Goal: Feedback & Contribution: Submit feedback/report problem

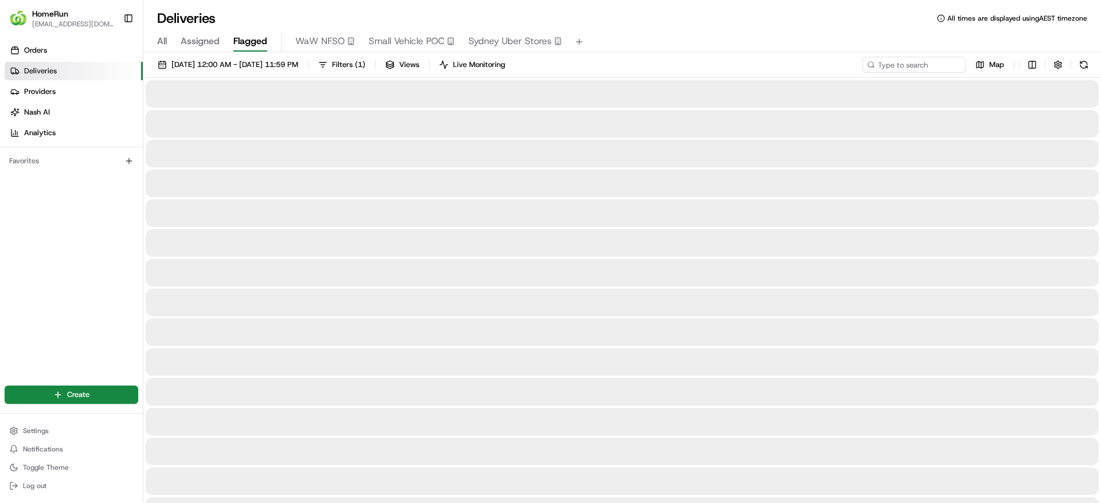
click at [242, 49] on button "Flagged" at bounding box center [250, 41] width 34 height 19
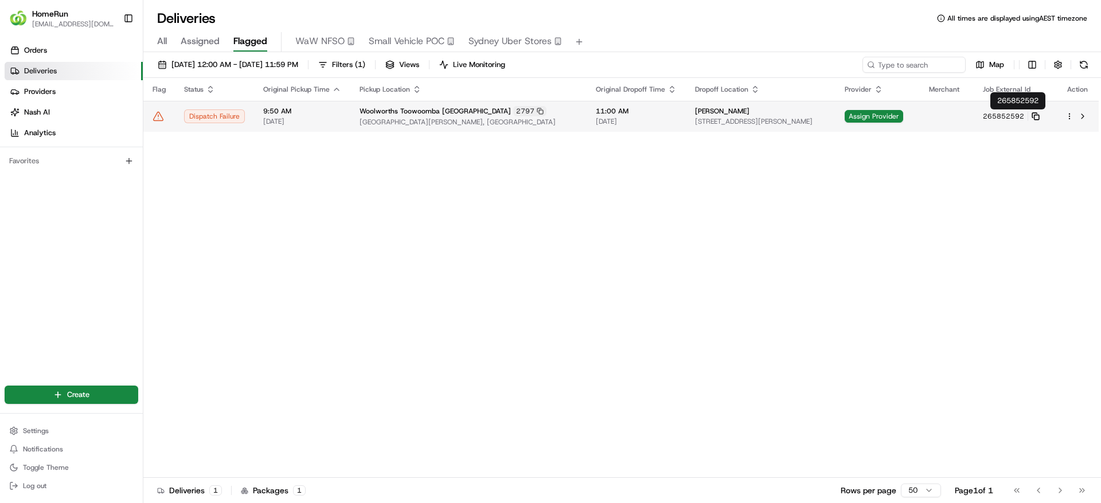
click at [1040, 116] on icon at bounding box center [1036, 116] width 8 height 8
click at [412, 124] on span "Grand Central Shopping Centre, Cnr Margaret Street & Dent Street, Toowoomba, QL…" at bounding box center [469, 122] width 218 height 9
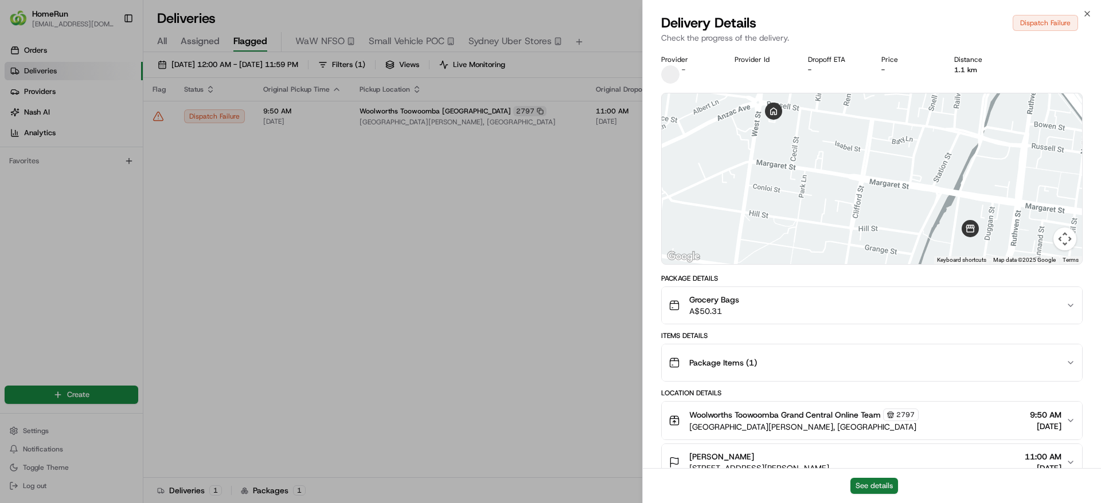
click at [876, 482] on button "See details" at bounding box center [874, 486] width 48 height 16
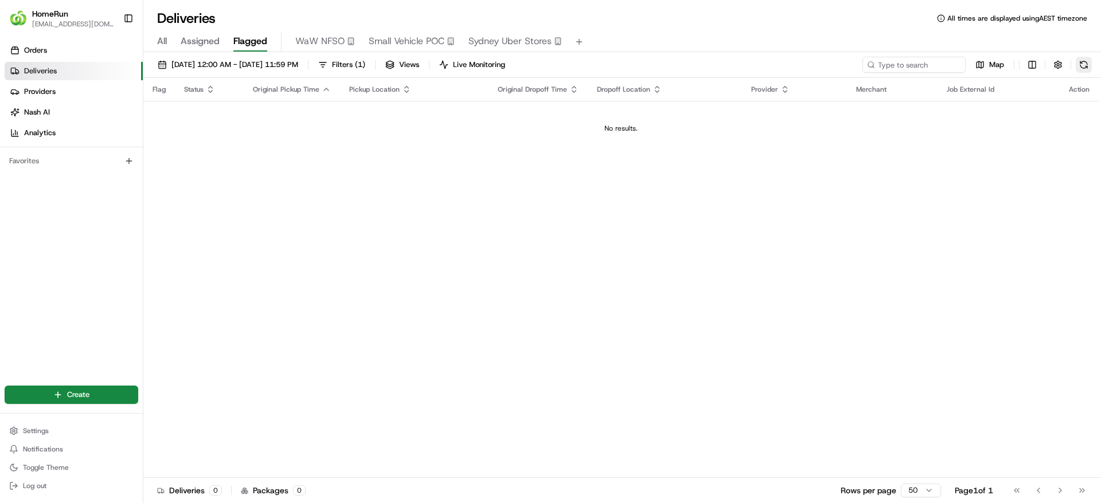
click at [1088, 63] on button at bounding box center [1084, 65] width 16 height 16
click at [1090, 69] on button at bounding box center [1084, 65] width 16 height 16
click at [1083, 68] on button at bounding box center [1084, 65] width 16 height 16
click at [1081, 61] on button at bounding box center [1084, 65] width 16 height 16
click at [1084, 69] on button at bounding box center [1084, 65] width 16 height 16
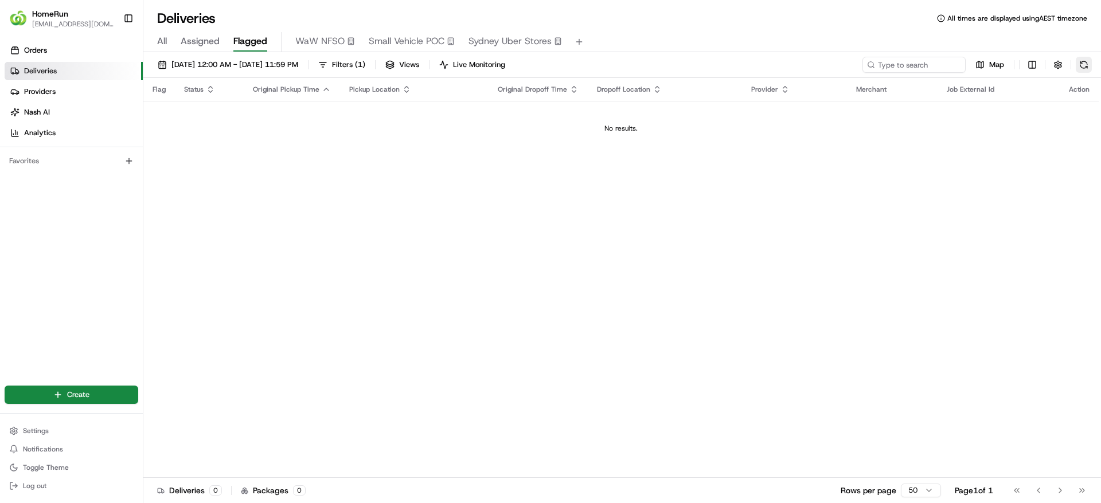
click at [1086, 67] on button at bounding box center [1084, 65] width 16 height 16
click at [227, 65] on span "[DATE] 12:00 AM - [DATE] 11:59 PM" at bounding box center [234, 65] width 127 height 10
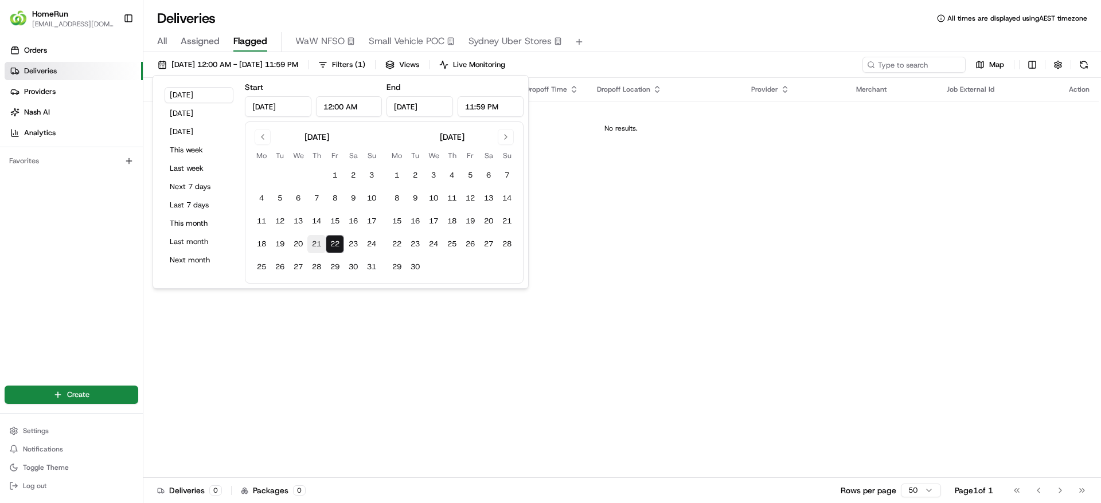
click at [312, 236] on button "21" at bounding box center [316, 244] width 18 height 18
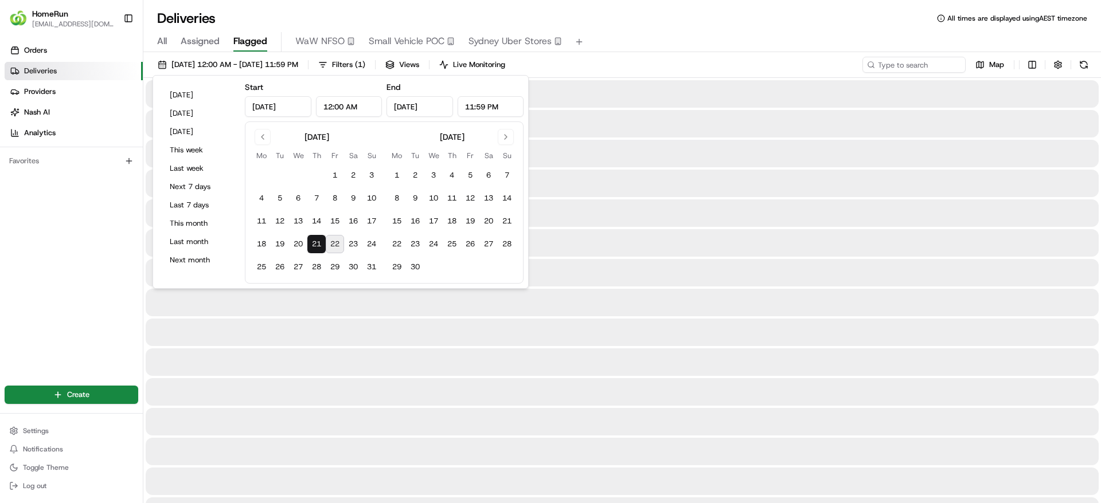
type input "Aug 21, 2025"
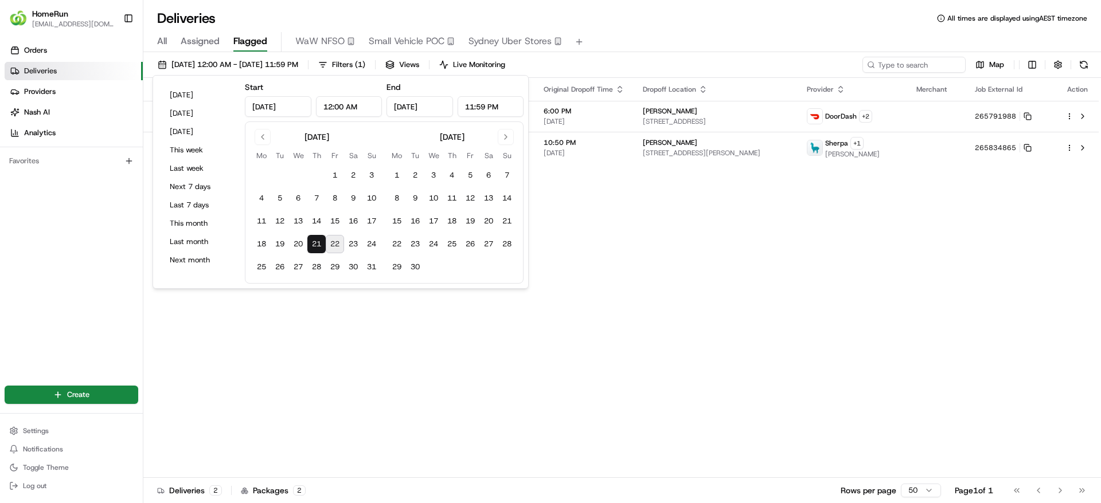
click at [712, 62] on div "21/08/2025 12:00 AM - 21/08/2025 11:59 PM Filters ( 1 ) Views Live Monitoring M…" at bounding box center [622, 67] width 958 height 21
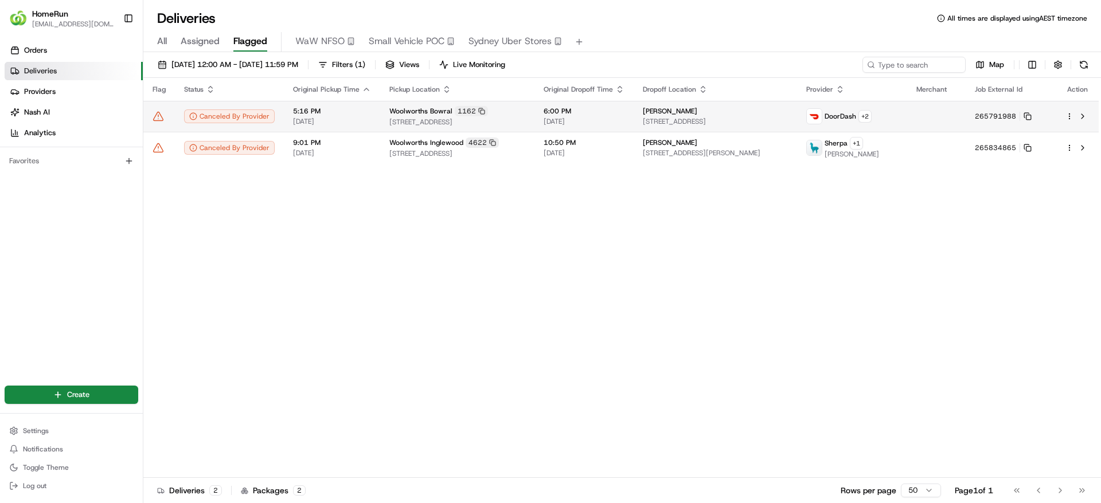
click at [697, 111] on span "Angela Macpherson" at bounding box center [670, 111] width 54 height 9
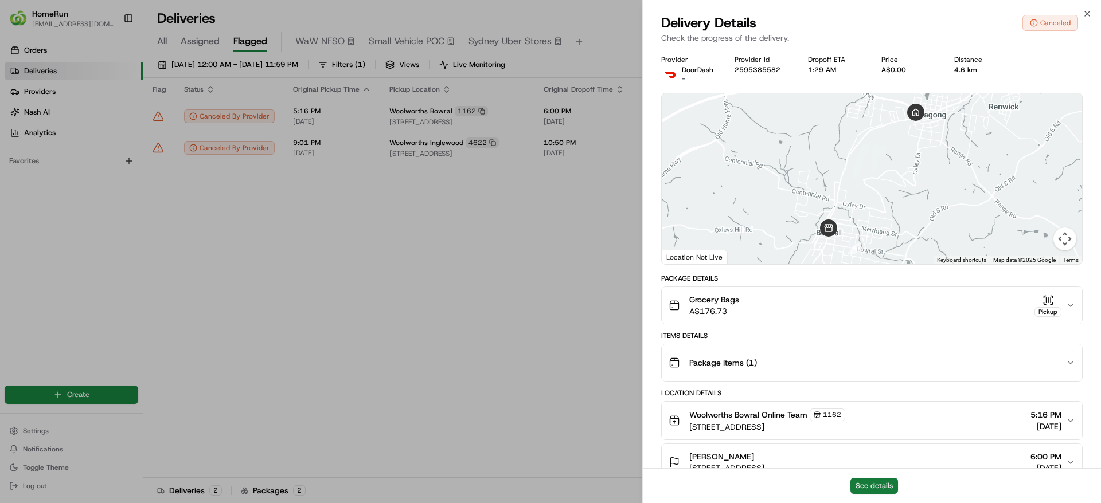
click at [881, 486] on button "See details" at bounding box center [874, 486] width 48 height 16
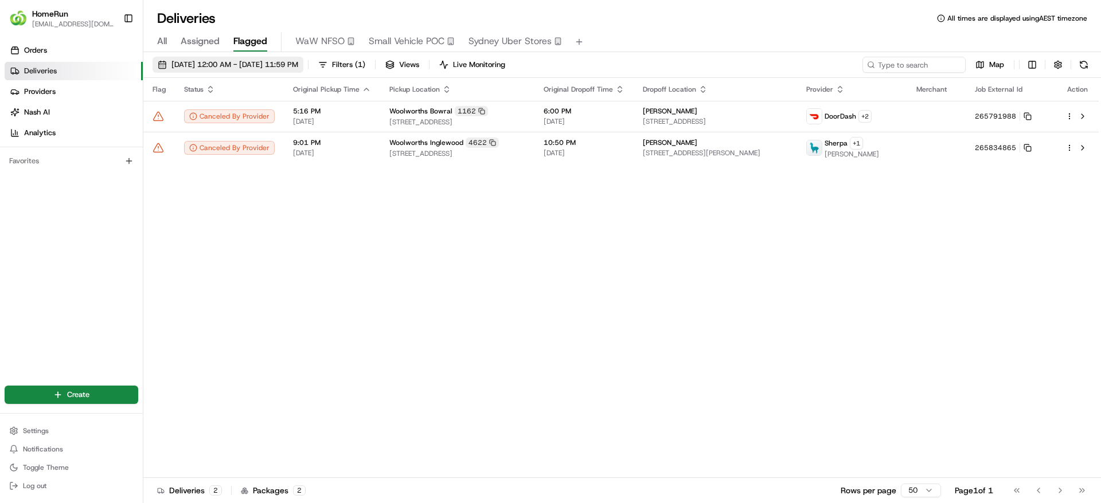
click at [278, 65] on span "21/08/2025 12:00 AM - 21/08/2025 11:59 PM" at bounding box center [234, 65] width 127 height 10
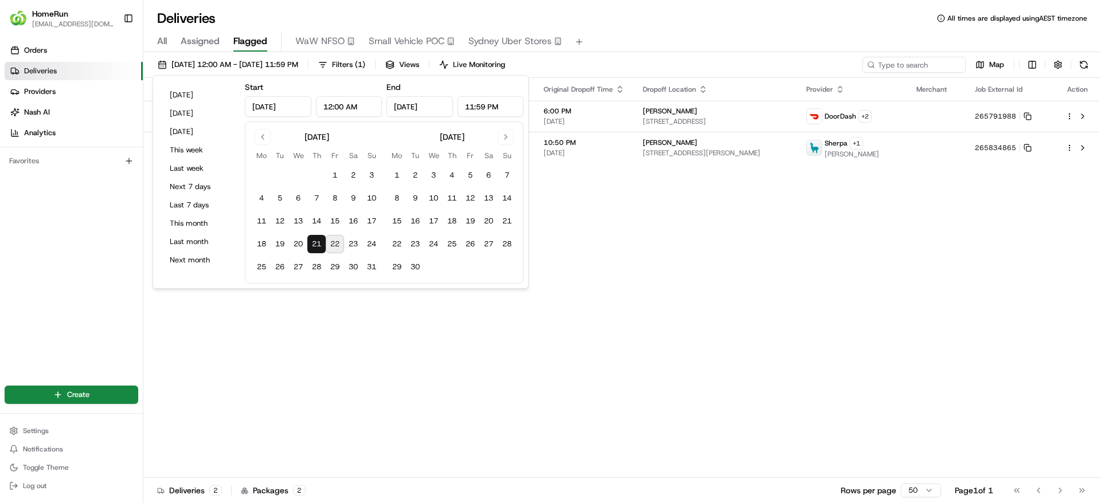
click at [334, 241] on button "22" at bounding box center [335, 244] width 18 height 18
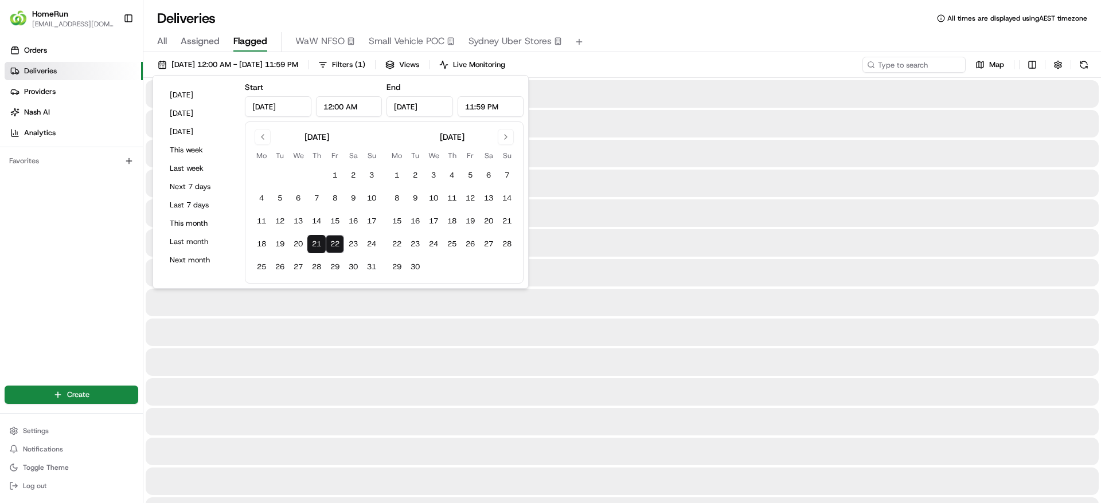
type input "Aug 22, 2025"
click at [712, 58] on div "21/08/2025 12:00 AM - 22/08/2025 11:59 PM Filters ( 1 ) Views Live Monitoring M…" at bounding box center [622, 67] width 958 height 21
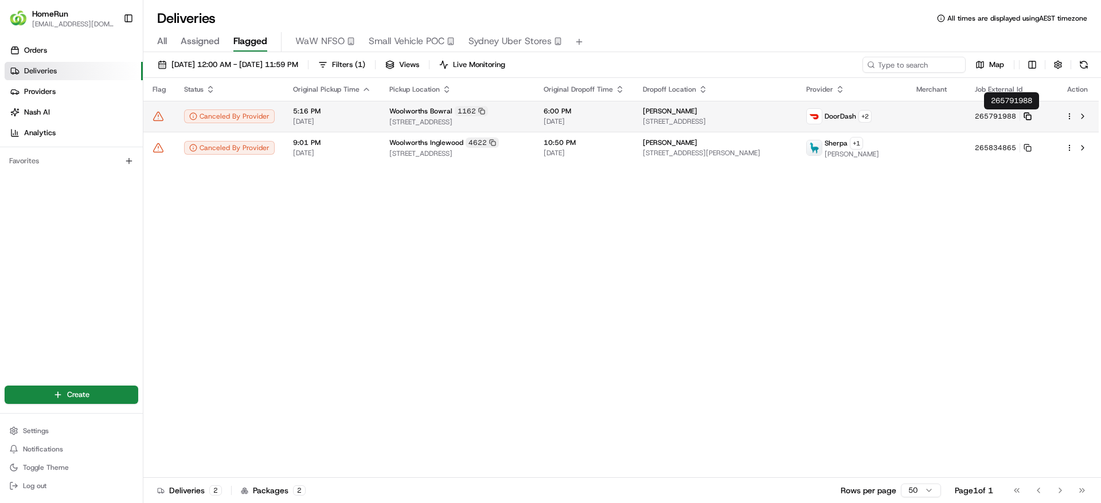
click at [1032, 116] on icon at bounding box center [1028, 116] width 8 height 8
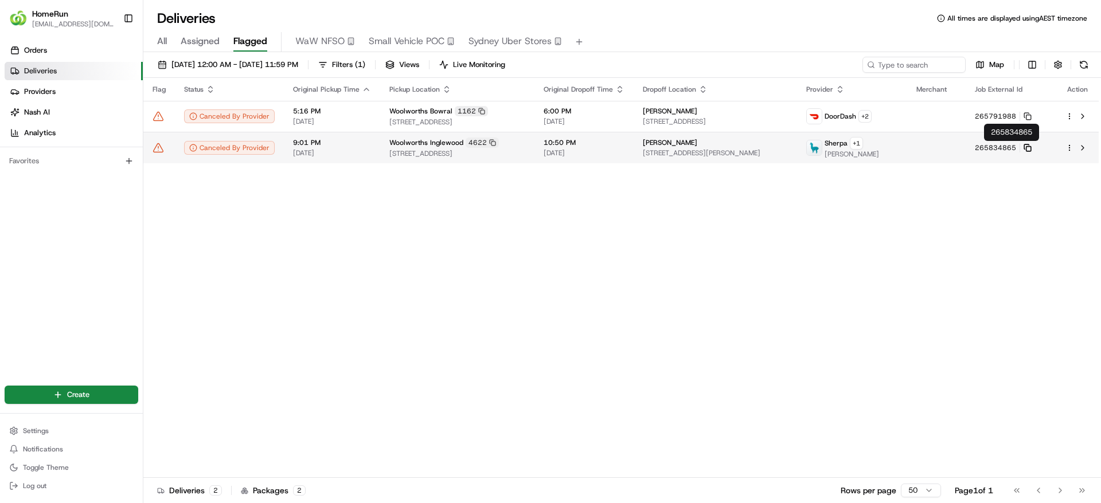
click at [1032, 147] on icon at bounding box center [1028, 148] width 8 height 8
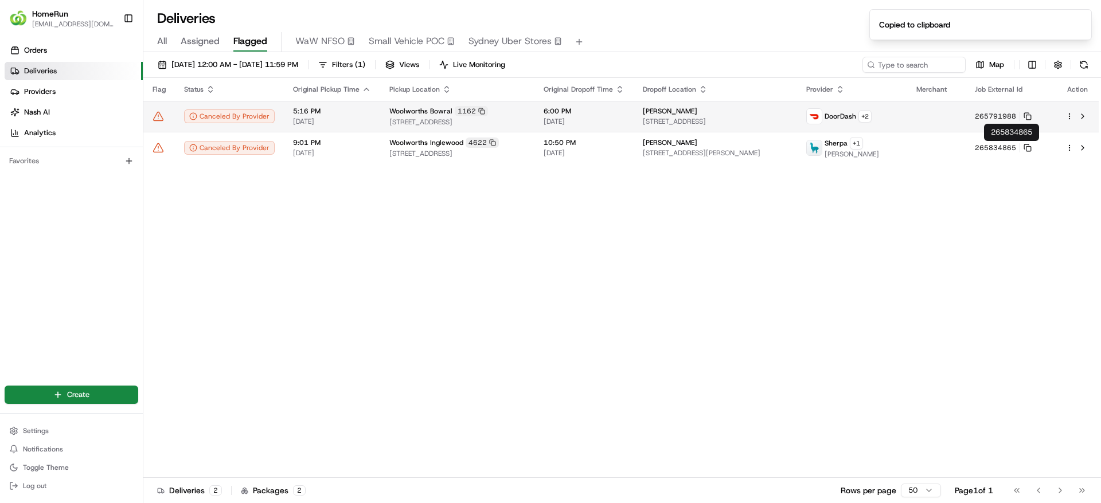
click at [798, 105] on td "Angela Macpherson 67 Regent St, U 4, Mittagong, NSW 2575, AU" at bounding box center [716, 116] width 164 height 31
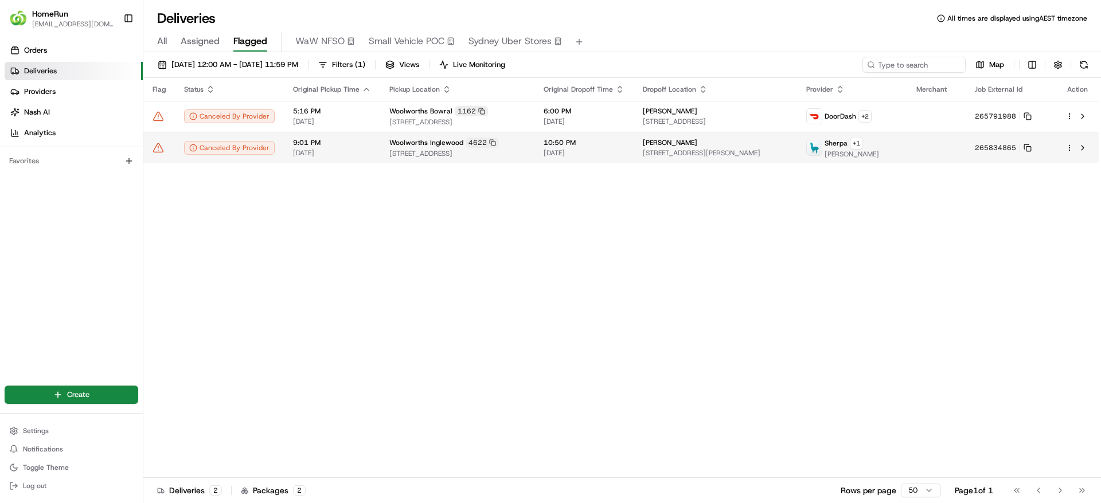
click at [607, 156] on span "[DATE]" at bounding box center [584, 153] width 81 height 9
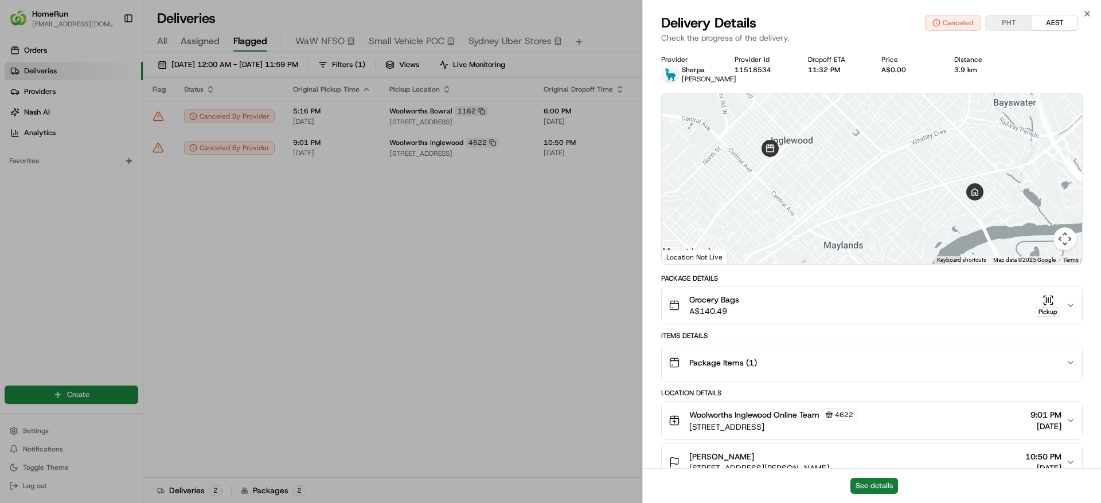
click at [858, 487] on button "See details" at bounding box center [874, 486] width 48 height 16
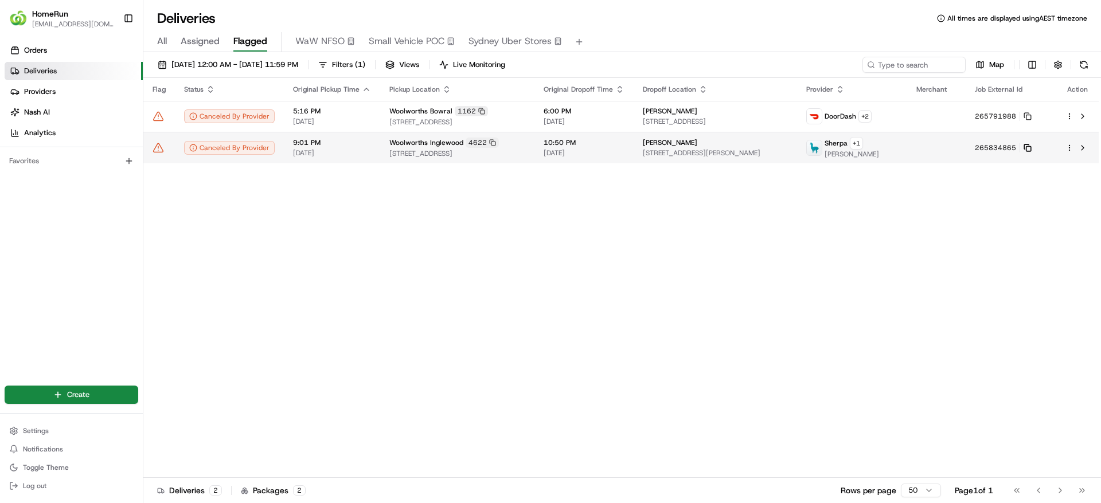
click at [1032, 150] on icon at bounding box center [1028, 148] width 8 height 8
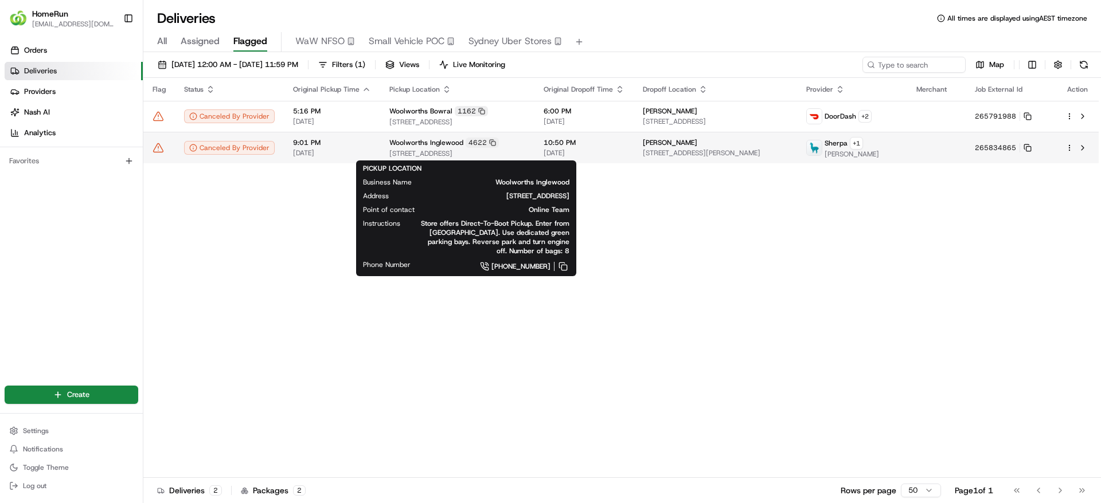
click at [490, 157] on span "861 Beaufort Street, Inglewood, WA 6052, AU" at bounding box center [457, 153] width 136 height 9
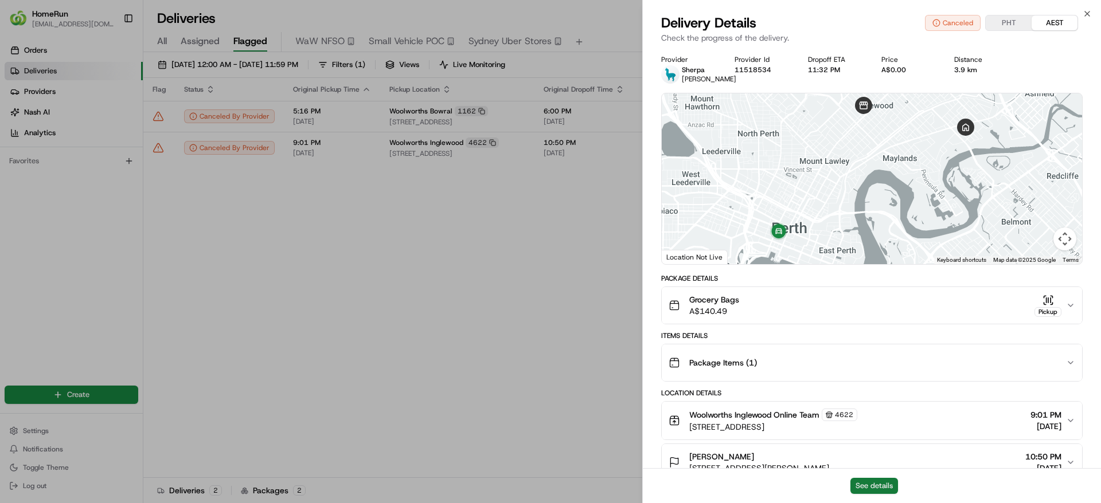
click at [861, 487] on button "See details" at bounding box center [874, 486] width 48 height 16
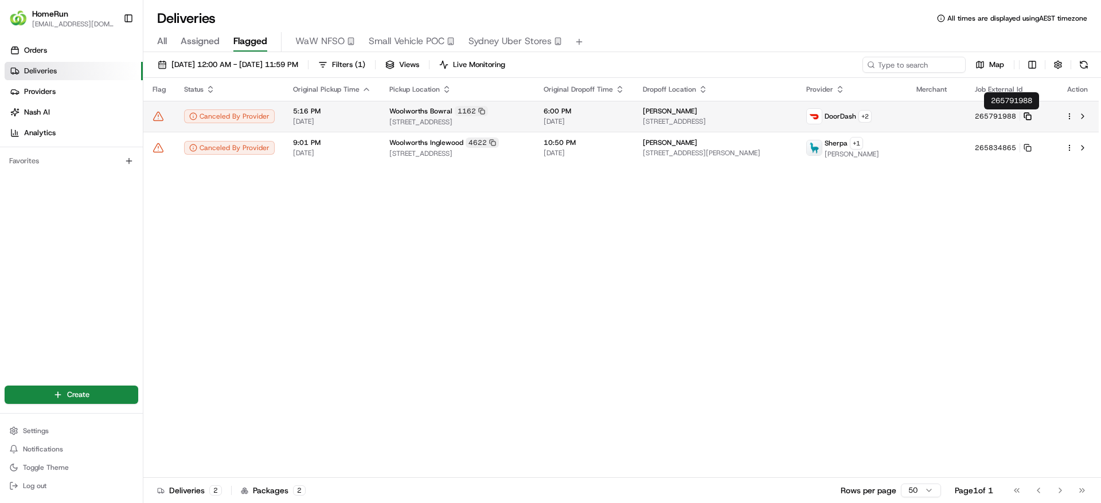
click at [1032, 117] on icon at bounding box center [1028, 116] width 8 height 8
click at [156, 115] on icon at bounding box center [159, 116] width 10 height 9
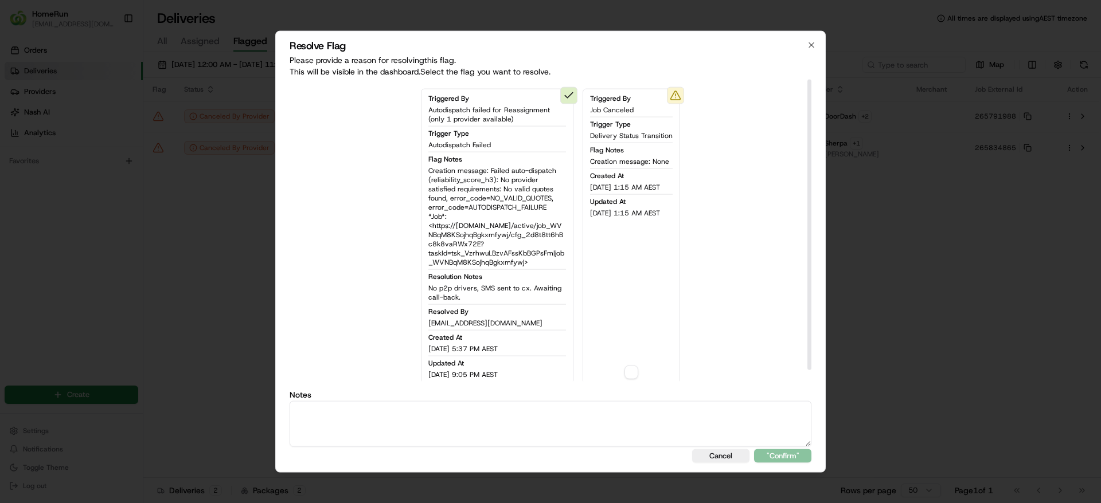
click at [417, 429] on textarea at bounding box center [551, 424] width 522 height 46
click at [357, 412] on textarea "No Driver assisgned - SMS" at bounding box center [551, 424] width 522 height 46
drag, startPoint x: 357, startPoint y: 412, endPoint x: 432, endPoint y: 463, distance: 90.8
drag, startPoint x: 432, startPoint y: 463, endPoint x: 358, endPoint y: 411, distance: 91.3
click at [358, 411] on textarea "No Driver assisgned - SMS" at bounding box center [551, 424] width 522 height 46
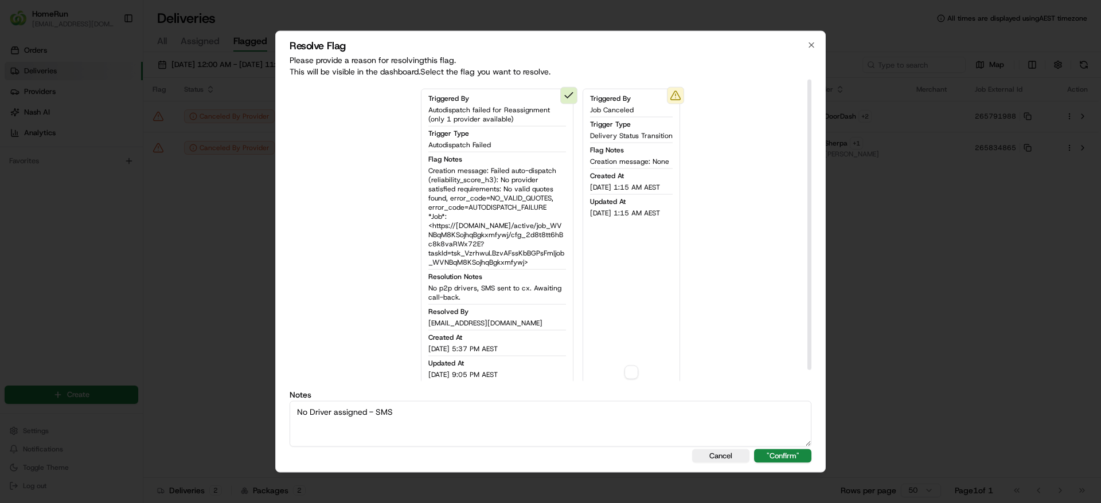
click at [458, 427] on textarea "No Driver assigned - SMS" at bounding box center [551, 424] width 522 height 46
type textarea "No Driver assigned - SMS sent to customer"
click at [635, 369] on button "button" at bounding box center [631, 373] width 14 height 14
click at [784, 469] on div "Resolve Flag Please provide a reason for resolving this flag . This will be vis…" at bounding box center [550, 252] width 550 height 442
click at [787, 462] on button ""Confirm"" at bounding box center [782, 456] width 57 height 14
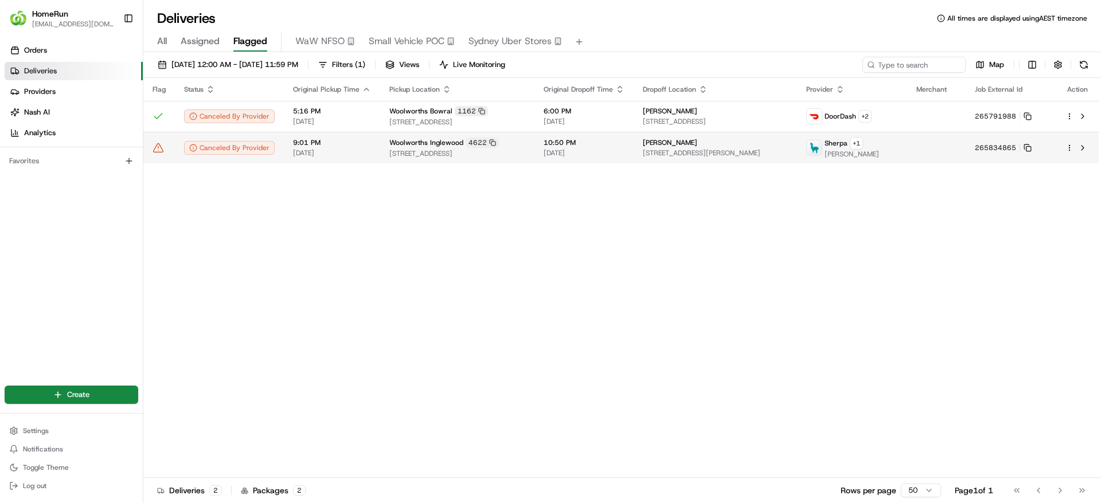
click at [167, 146] on td at bounding box center [159, 148] width 32 height 32
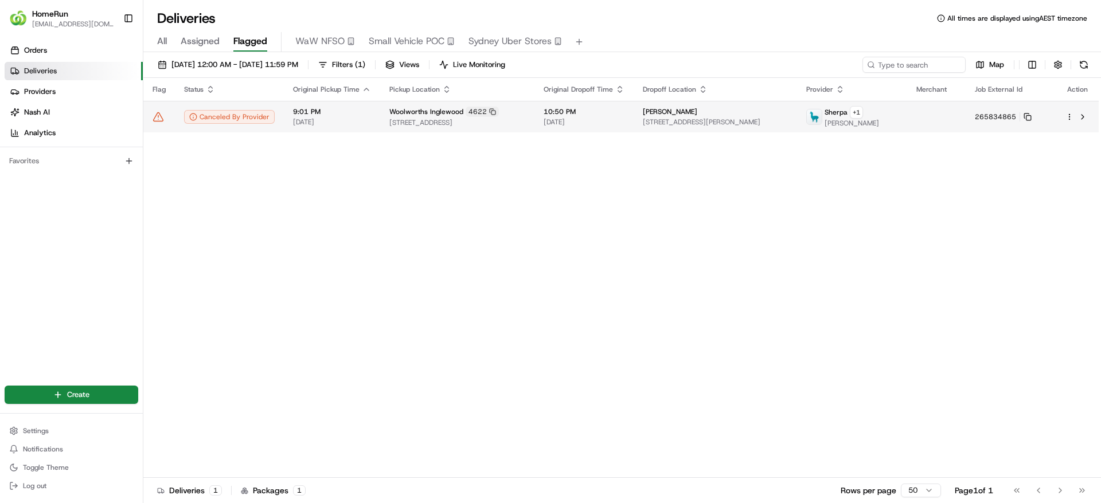
click at [162, 114] on icon at bounding box center [158, 116] width 11 height 11
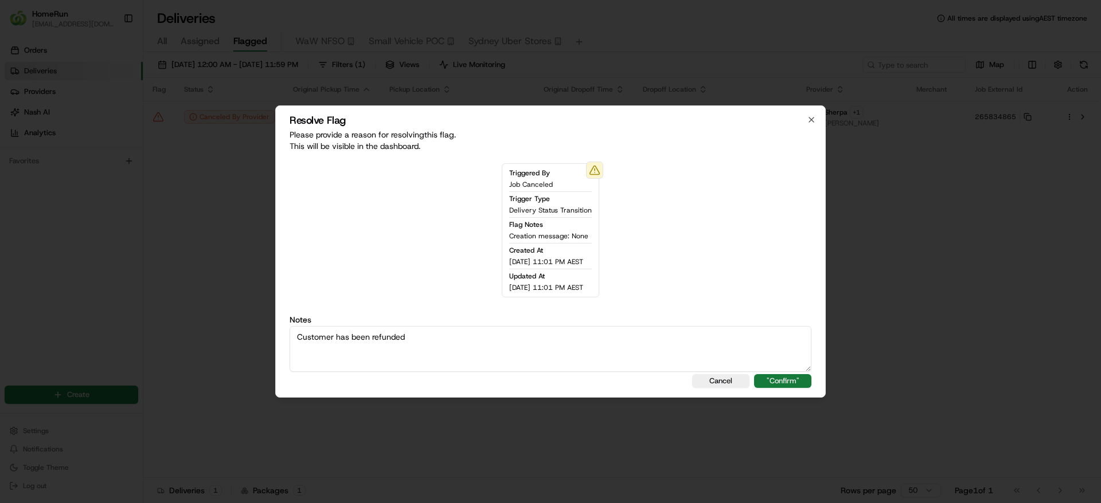
type textarea "Customer has been refunded"
click at [776, 383] on button ""Confirm"" at bounding box center [782, 381] width 57 height 14
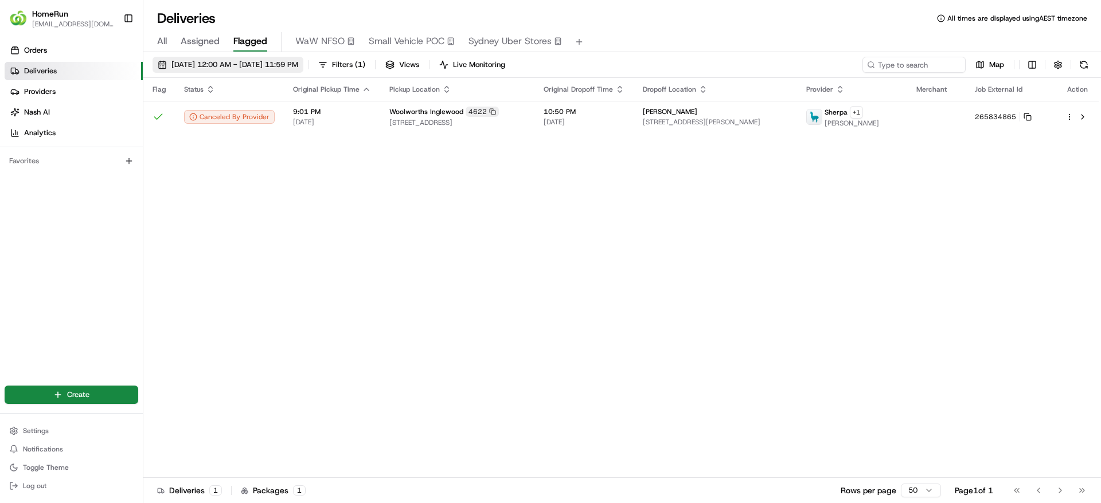
click at [298, 67] on span "21/08/2025 12:00 AM - 22/08/2025 11:59 PM" at bounding box center [234, 65] width 127 height 10
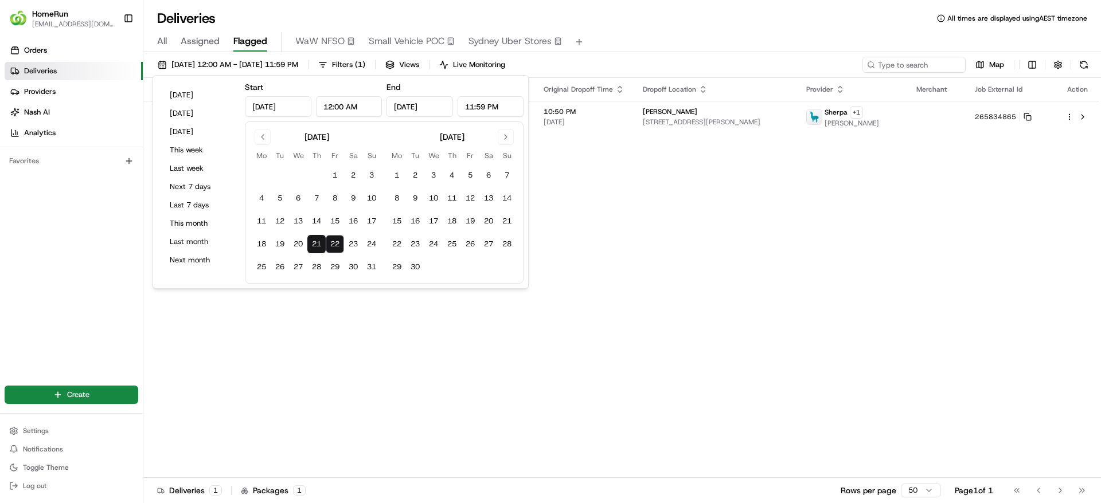
click at [332, 243] on button "22" at bounding box center [335, 244] width 18 height 18
type input "Aug 22, 2025"
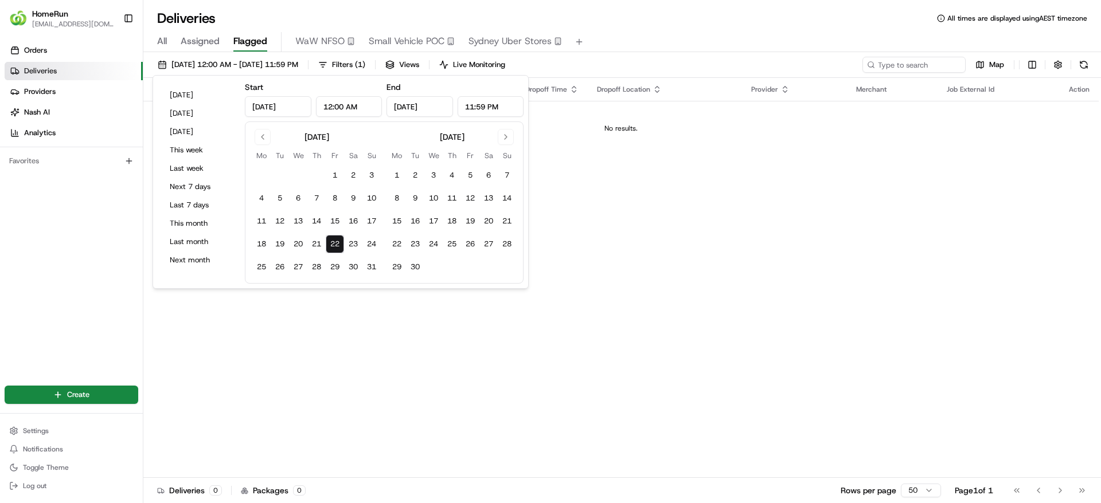
click at [842, 21] on div "Deliveries All times are displayed using AEST timezone" at bounding box center [622, 18] width 958 height 18
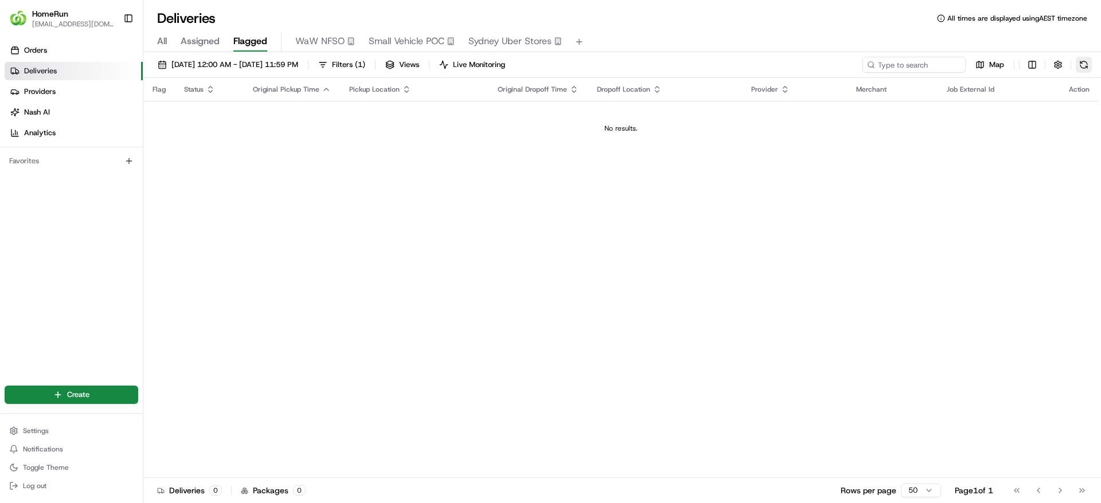
click at [1085, 63] on button at bounding box center [1084, 65] width 16 height 16
click at [1083, 64] on button at bounding box center [1084, 65] width 16 height 16
click at [1086, 70] on button at bounding box center [1084, 65] width 16 height 16
click at [1077, 62] on button at bounding box center [1084, 65] width 16 height 16
click at [1090, 61] on button at bounding box center [1084, 65] width 16 height 16
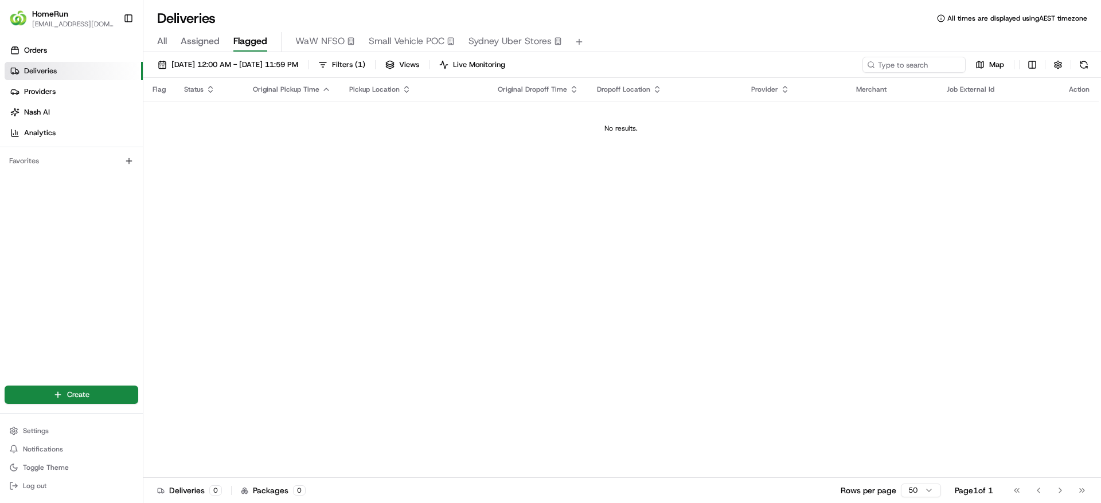
click at [183, 45] on span "Assigned" at bounding box center [200, 41] width 39 height 14
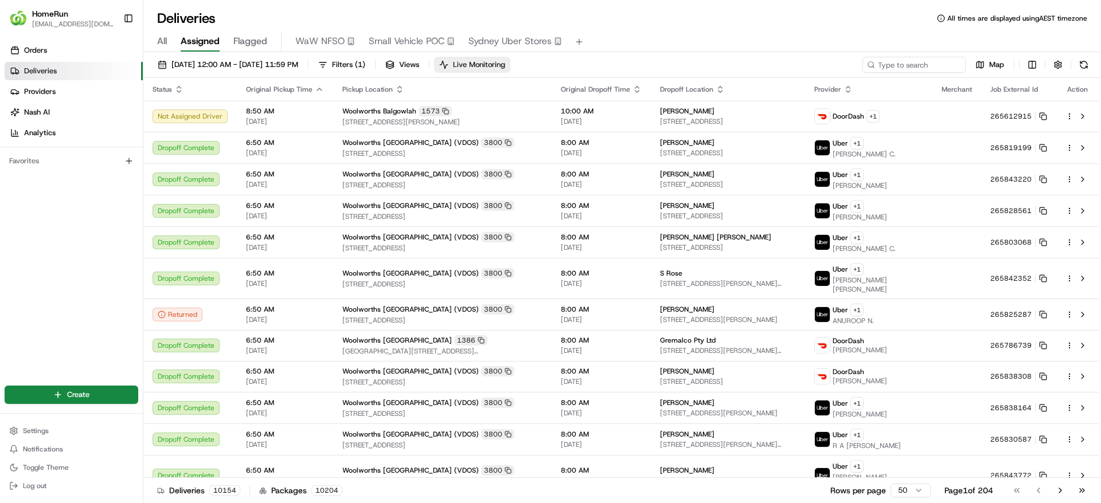
click at [499, 63] on span "Live Monitoring" at bounding box center [479, 65] width 52 height 10
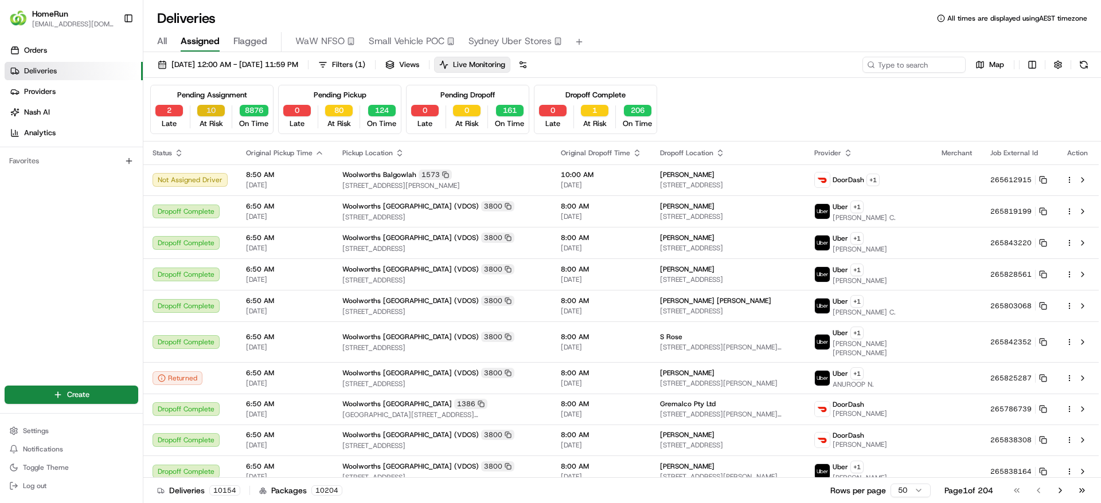
click at [201, 111] on button "10" at bounding box center [211, 110] width 28 height 11
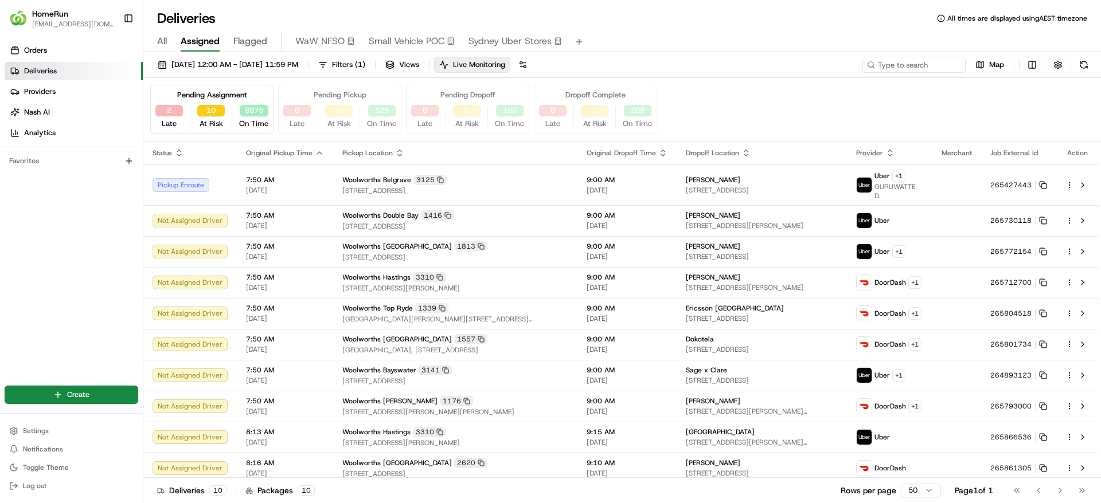
click at [240, 103] on div "Pending Assignment 2 Late 10 At Risk 8875 On Time" at bounding box center [211, 109] width 123 height 49
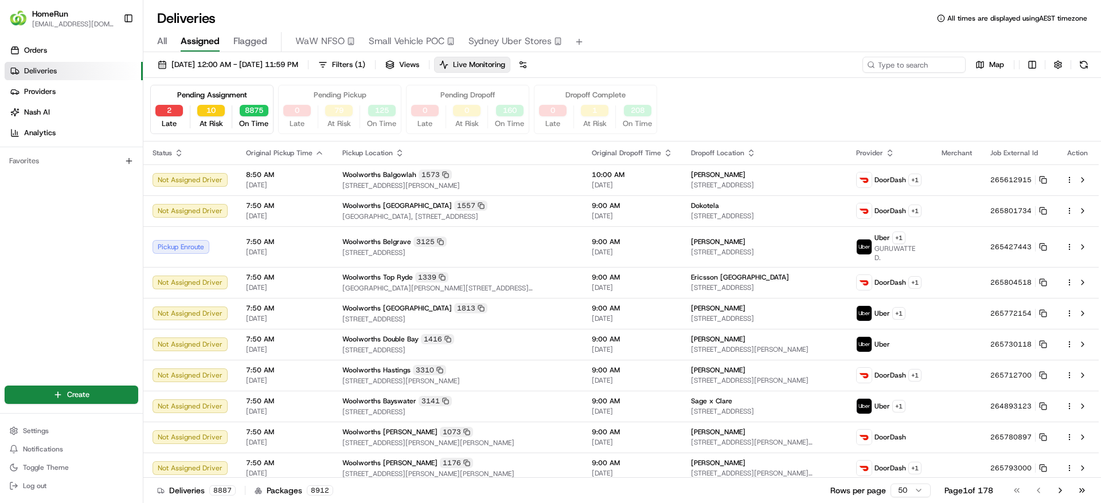
click at [244, 93] on div "Pending Assignment" at bounding box center [212, 95] width 70 height 10
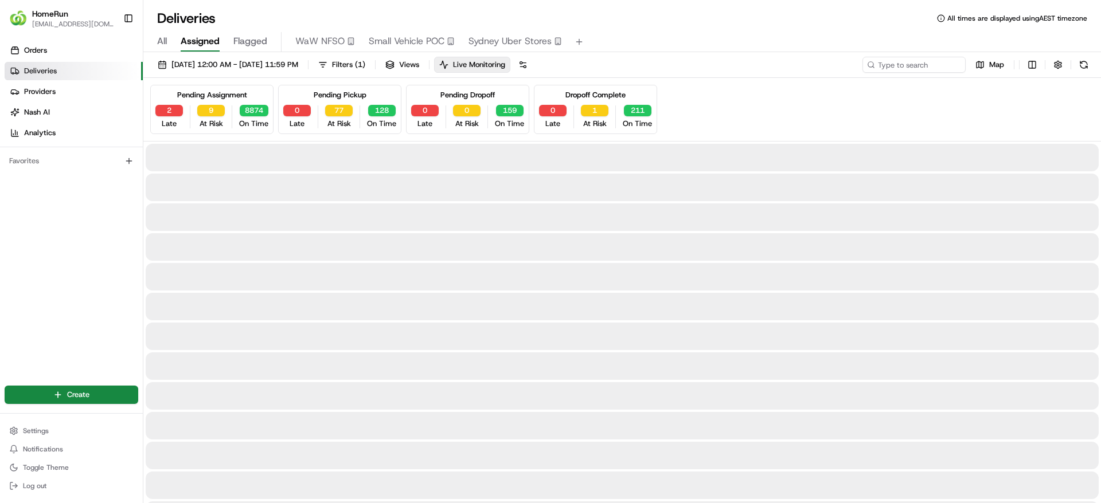
click at [242, 93] on div "Pending Assignment" at bounding box center [212, 95] width 70 height 10
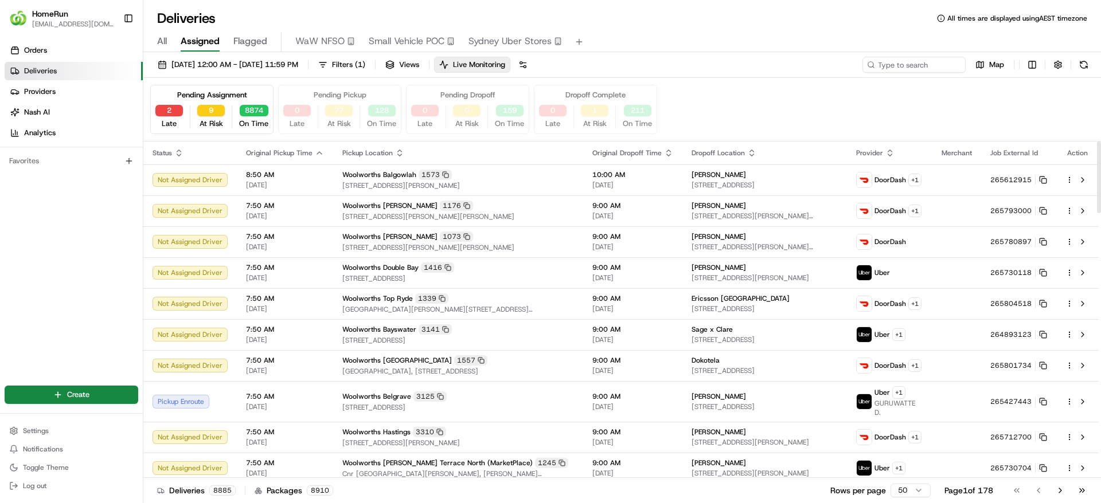
drag, startPoint x: 1100, startPoint y: 204, endPoint x: 1100, endPoint y: 102, distance: 102.1
click at [1100, 142] on div at bounding box center [1099, 178] width 4 height 72
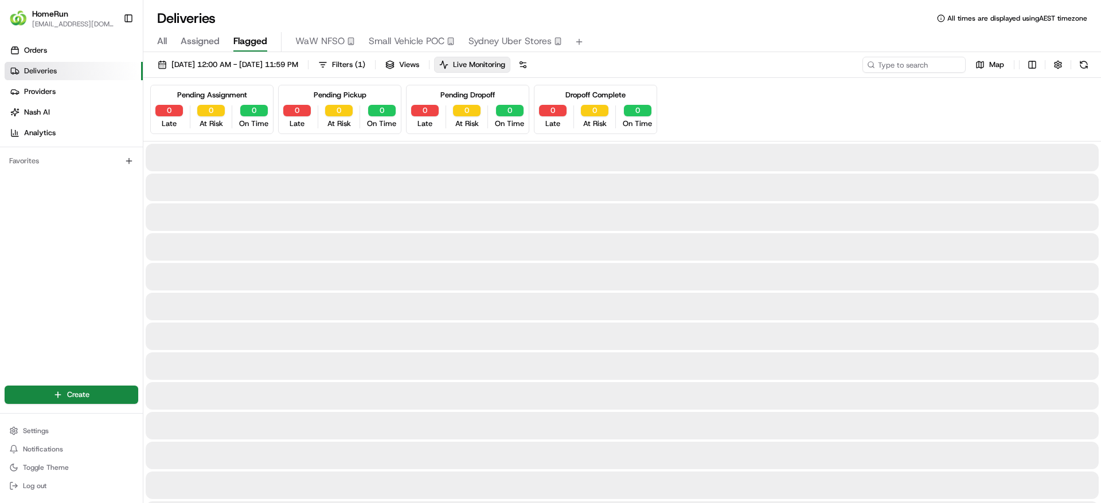
click at [262, 44] on span "Flagged" at bounding box center [250, 41] width 34 height 14
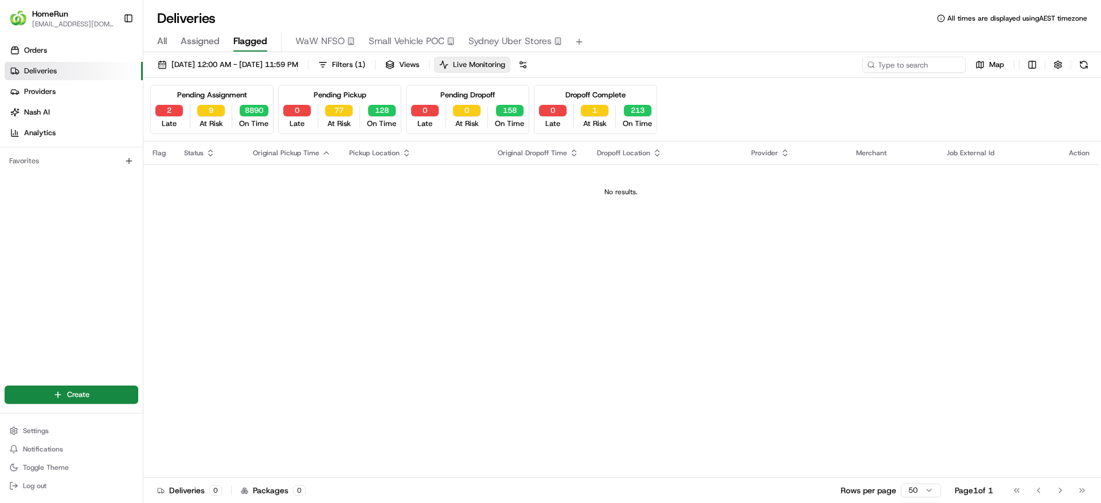
click at [505, 65] on span "Live Monitoring" at bounding box center [479, 65] width 52 height 10
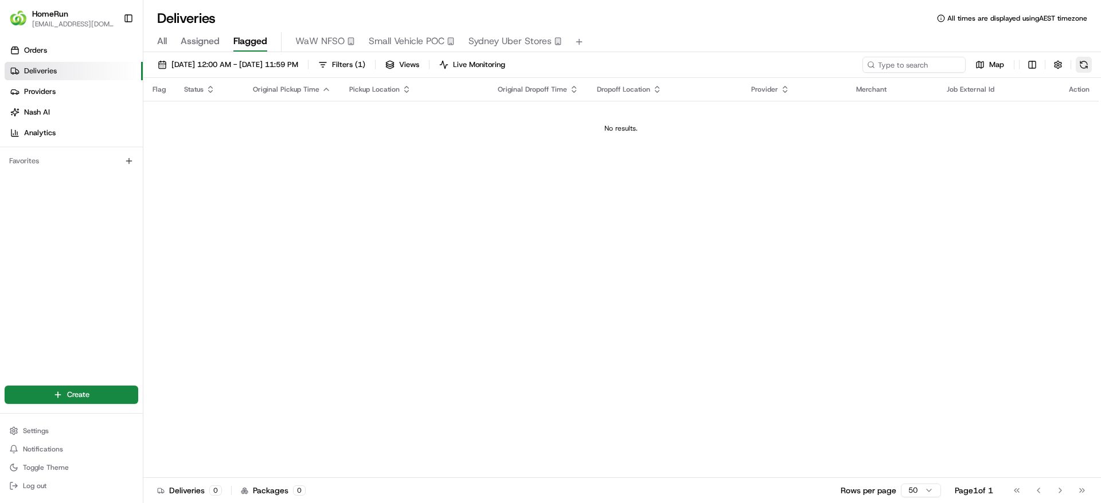
click at [1090, 65] on button at bounding box center [1084, 65] width 16 height 16
type input "36T86500678"
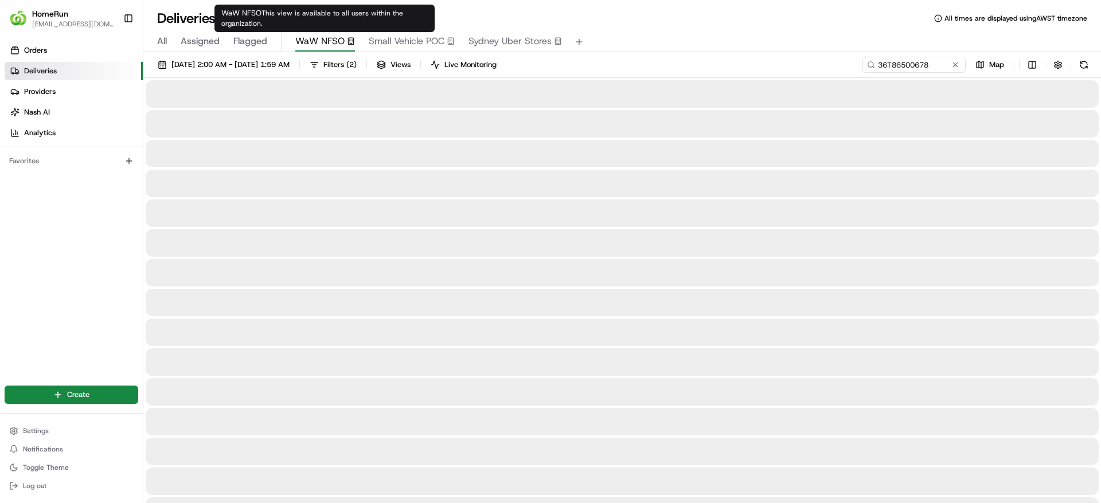
click at [320, 42] on span "WaW NFSO" at bounding box center [319, 41] width 49 height 14
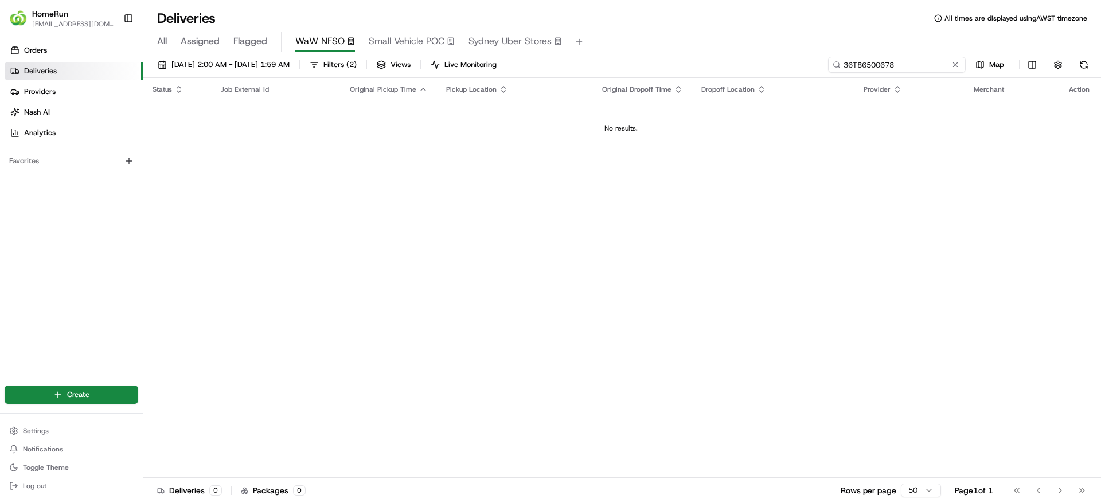
drag, startPoint x: 933, startPoint y: 63, endPoint x: 782, endPoint y: 58, distance: 151.5
click at [782, 58] on div "01/08/2025 2:00 AM - 20/08/2025 1:59 AM Filters ( 2 ) Views Live Monitoring 36T…" at bounding box center [622, 67] width 958 height 21
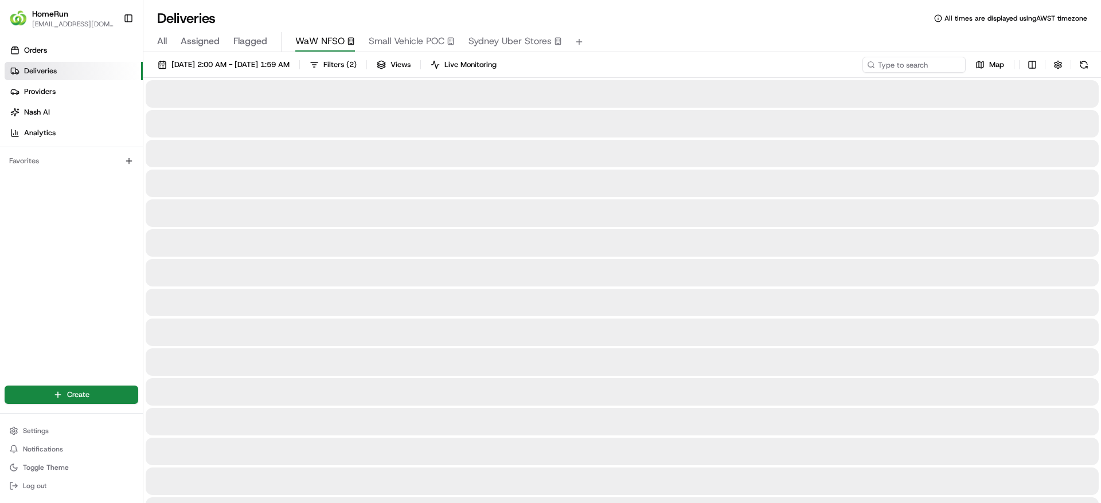
click at [782, 58] on div "01/08/2025 2:00 AM - 20/08/2025 1:59 AM Filters ( 2 ) Views Live Monitoring Map" at bounding box center [622, 67] width 958 height 21
click at [256, 37] on span "Flagged" at bounding box center [250, 41] width 34 height 14
click at [1097, 61] on div "01/08/2025 2:00 AM - 20/08/2025 1:59 AM Filters ( 1 ) Views Live Monitoring Map" at bounding box center [622, 67] width 958 height 21
click at [1080, 65] on button at bounding box center [1084, 65] width 16 height 16
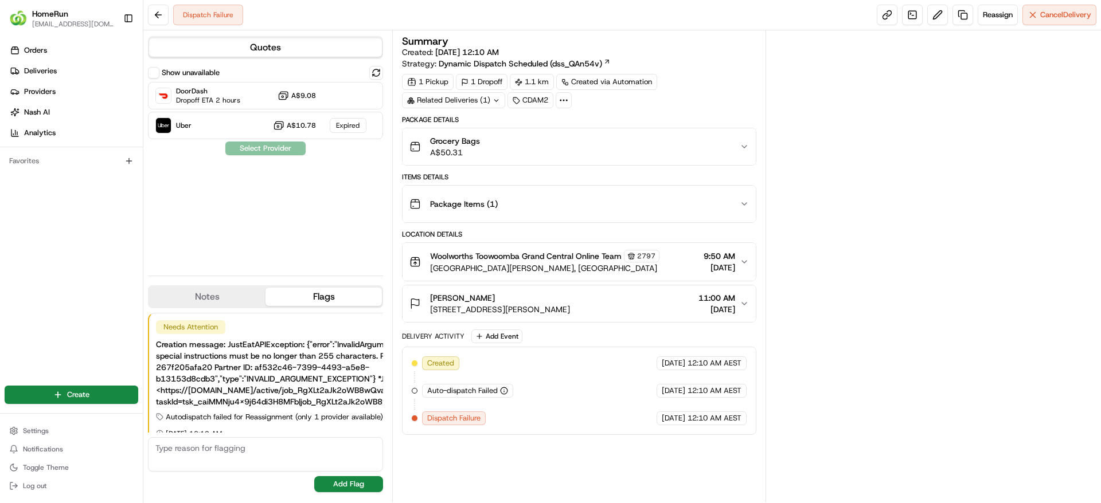
scroll to position [13, 0]
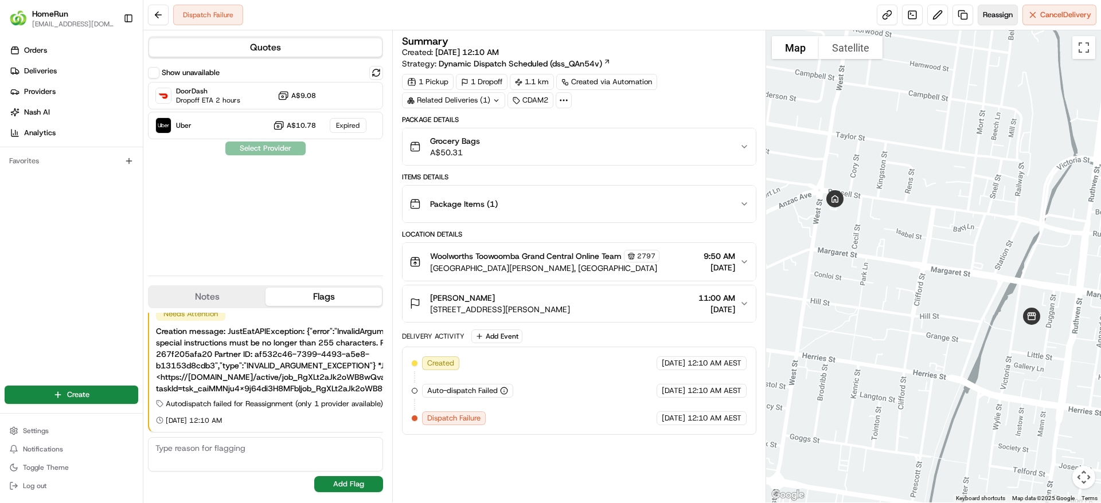
click at [993, 18] on span "Reassign" at bounding box center [998, 15] width 30 height 10
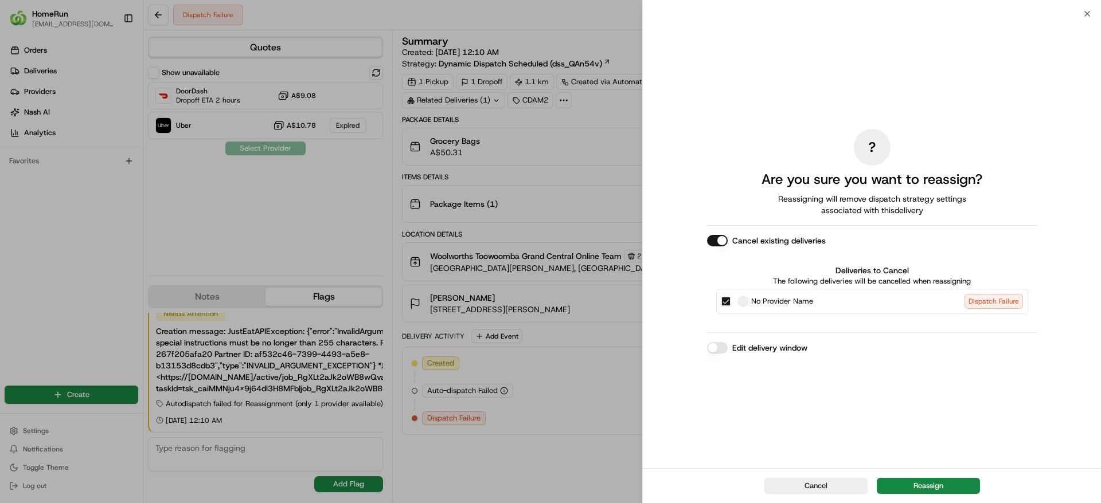
click at [926, 477] on div "Cancel Reassign" at bounding box center [872, 485] width 458 height 35
click at [925, 483] on button "Reassign" at bounding box center [928, 486] width 103 height 16
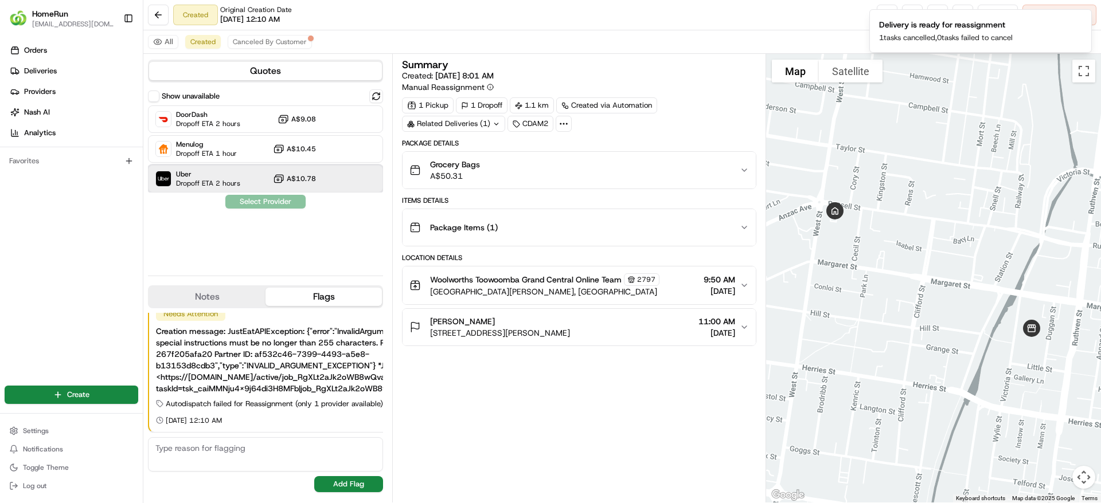
click at [328, 173] on div "Uber Dropoff ETA 2 hours A$10.78" at bounding box center [265, 179] width 235 height 28
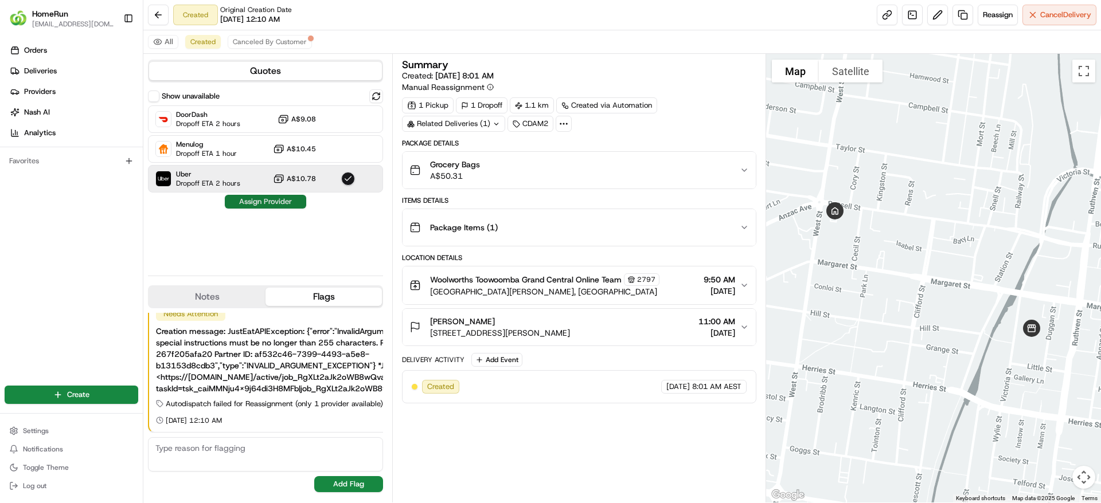
click at [286, 204] on button "Assign Provider" at bounding box center [265, 202] width 81 height 14
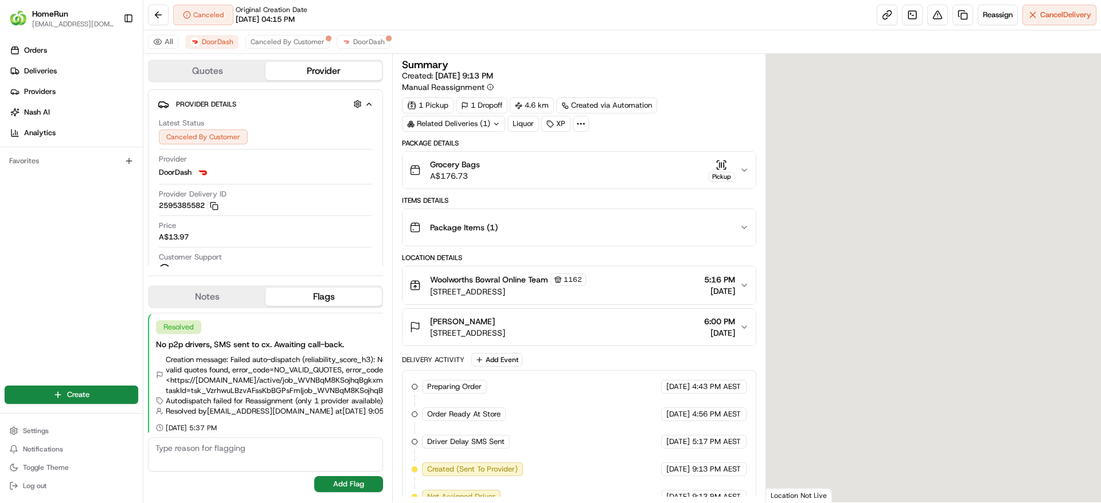
scroll to position [88, 0]
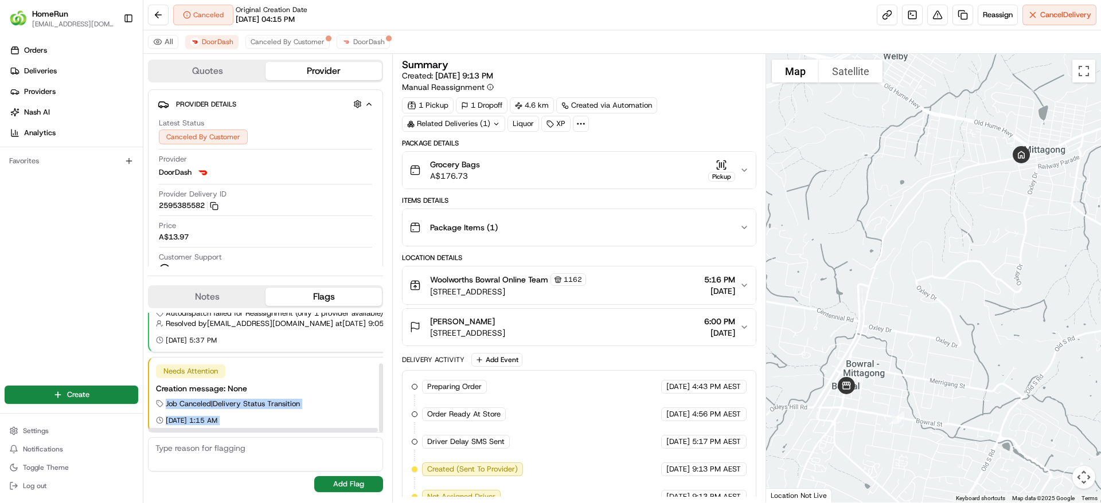
drag, startPoint x: 384, startPoint y: 388, endPoint x: 378, endPoint y: 330, distance: 58.2
click at [378, 330] on div "Quotes Provider Provider Details Hidden ( 4 ) Latest Status Canceled By Custome…" at bounding box center [267, 278] width 249 height 449
click at [345, 369] on div "Needs Attention Resolve" at bounding box center [335, 372] width 358 height 14
drag, startPoint x: 381, startPoint y: 385, endPoint x: 368, endPoint y: 399, distance: 18.7
click at [379, 399] on div at bounding box center [381, 398] width 4 height 69
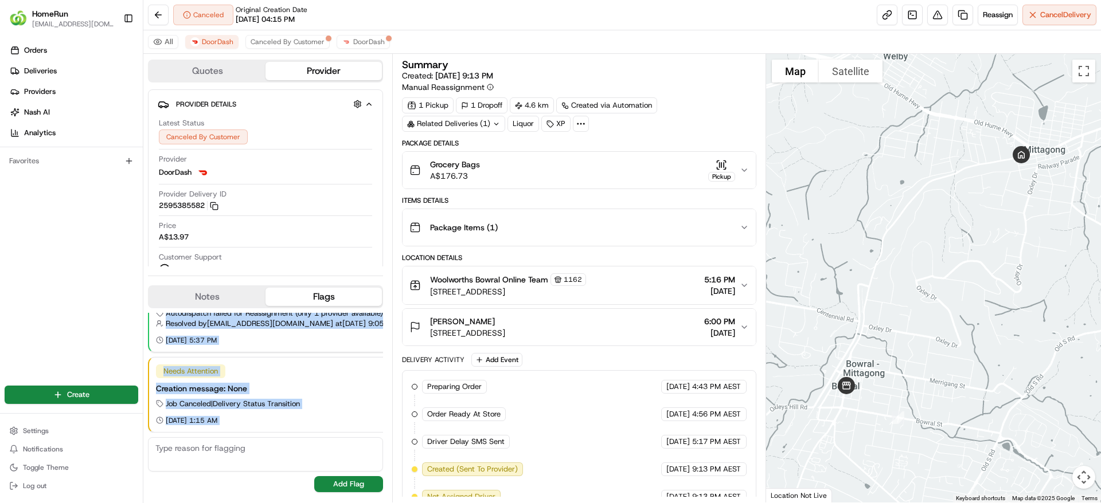
drag, startPoint x: 308, startPoint y: 433, endPoint x: 355, endPoint y: 435, distance: 47.1
click at [355, 435] on div "Resolved No p2p drivers, SMS sent to cx. Awaiting call-back. Creation message: …" at bounding box center [265, 402] width 235 height 189
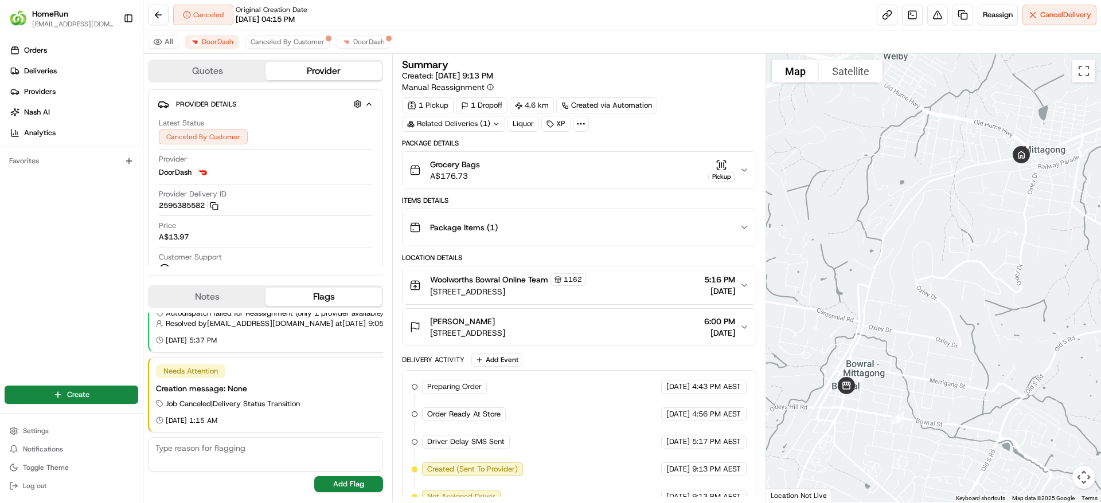
click at [356, 435] on div "Resolved No p2p drivers, SMS sent to cx. Awaiting call-back. Creation message: …" at bounding box center [265, 402] width 235 height 189
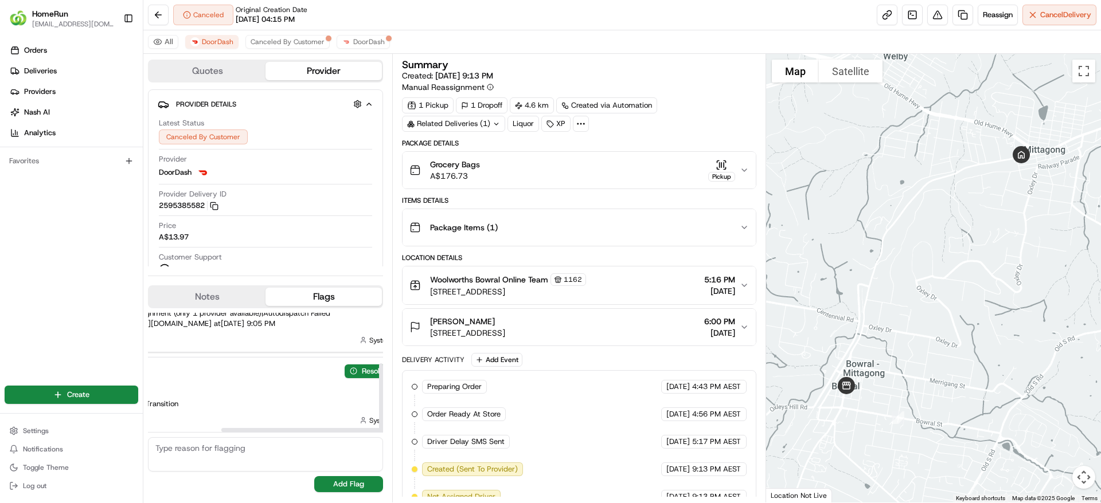
scroll to position [88, 144]
drag, startPoint x: 330, startPoint y: 431, endPoint x: 462, endPoint y: 458, distance: 134.7
click at [462, 432] on div at bounding box center [350, 430] width 229 height 4
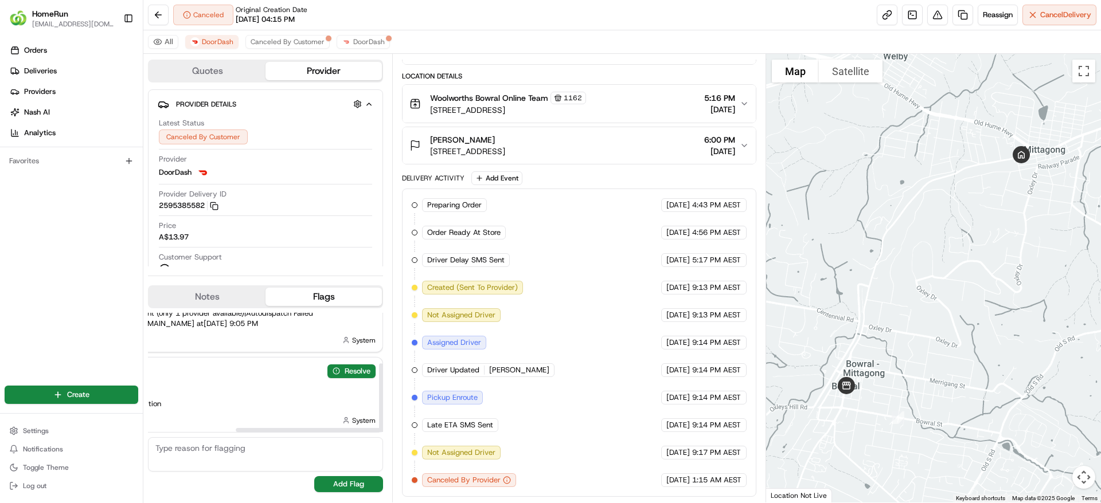
scroll to position [88, 0]
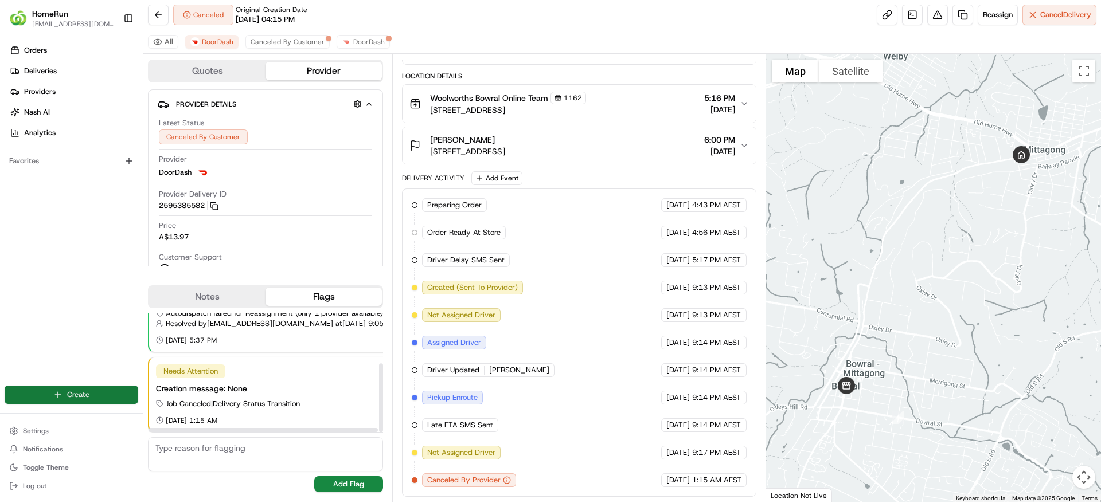
drag, startPoint x: 342, startPoint y: 430, endPoint x: 117, endPoint y: 392, distance: 227.9
click at [149, 428] on div at bounding box center [263, 430] width 229 height 4
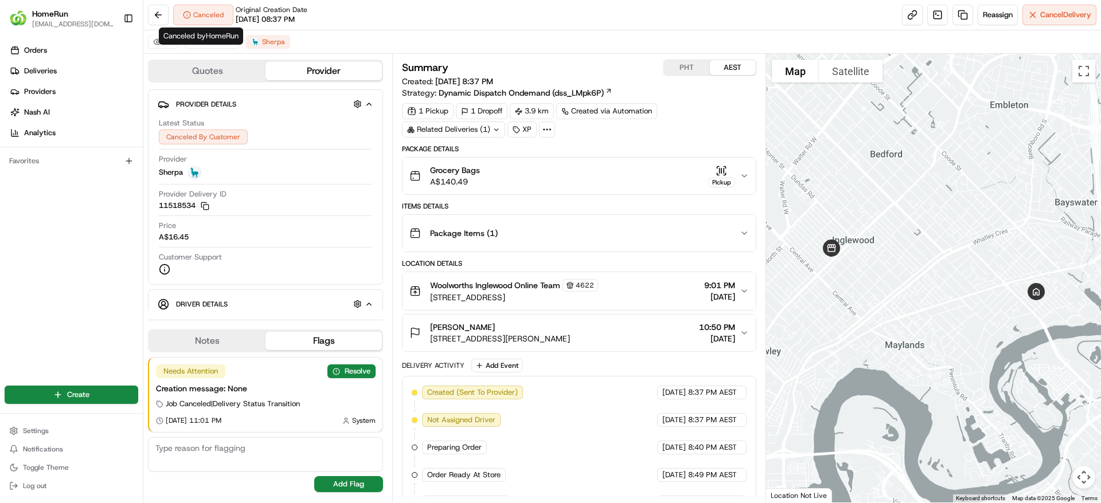
click at [221, 38] on span "Canceled by HomeRun" at bounding box center [200, 36] width 75 height 10
click at [214, 40] on span "DoorDash" at bounding box center [218, 41] width 32 height 9
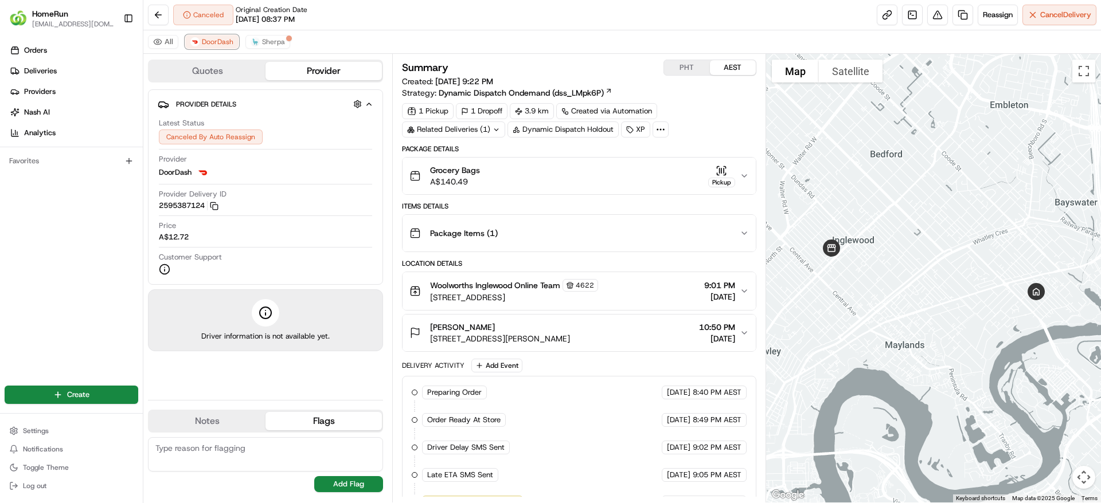
scroll to position [77, 0]
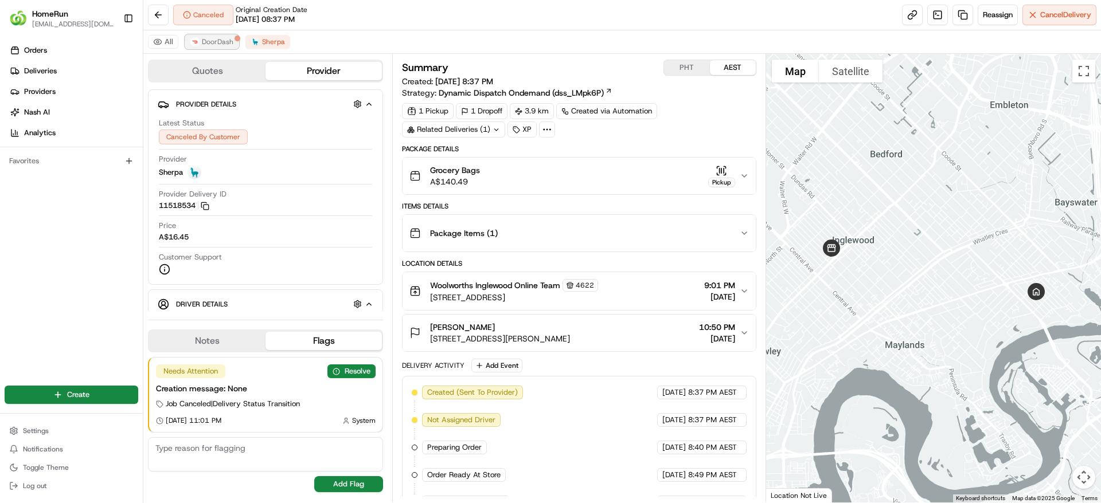
click at [204, 40] on span "DoorDash" at bounding box center [218, 41] width 32 height 9
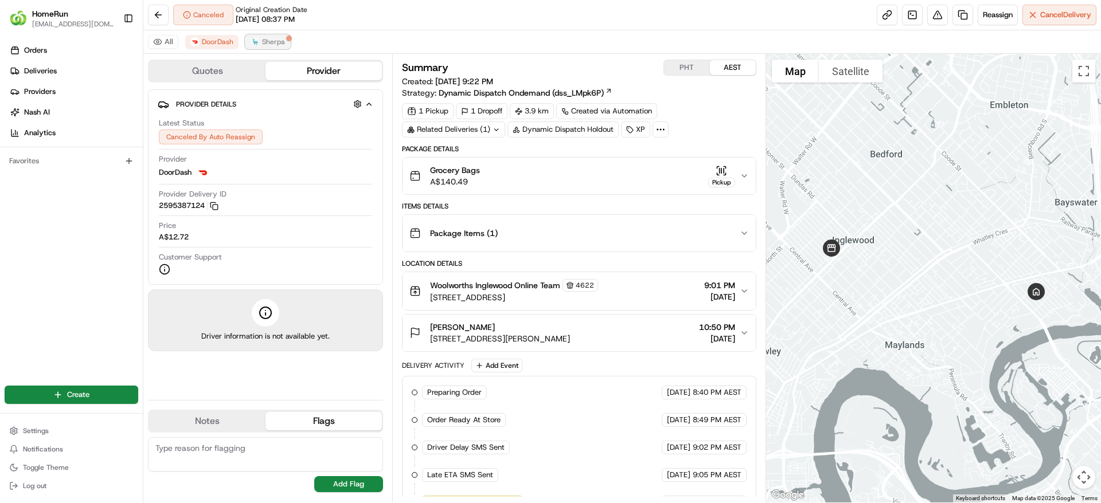
click at [255, 38] on img at bounding box center [255, 41] width 9 height 9
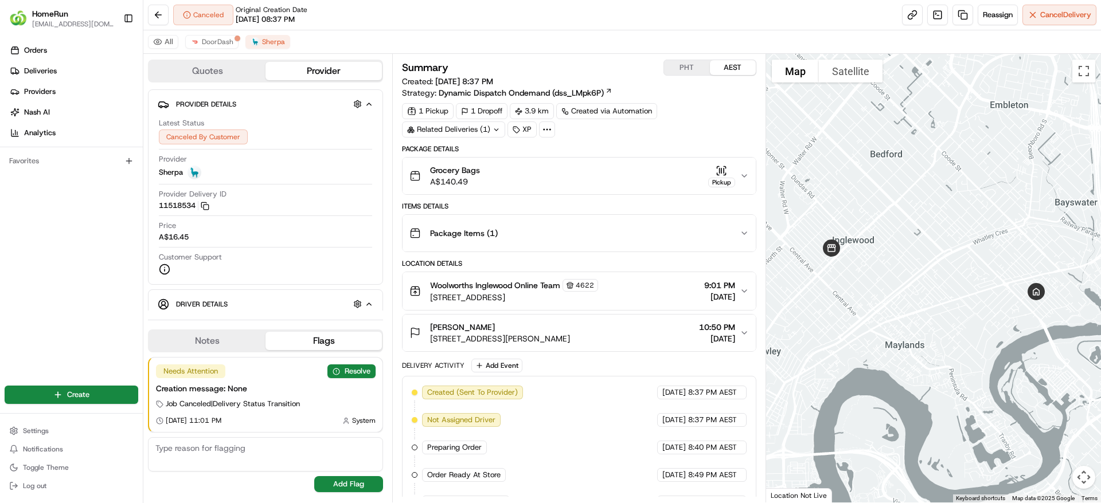
click at [356, 361] on div "Needs Attention Resolve Creation message: None Job Canceled | Delivery Status T…" at bounding box center [265, 395] width 233 height 75
click at [338, 373] on button "Resolve" at bounding box center [351, 372] width 48 height 14
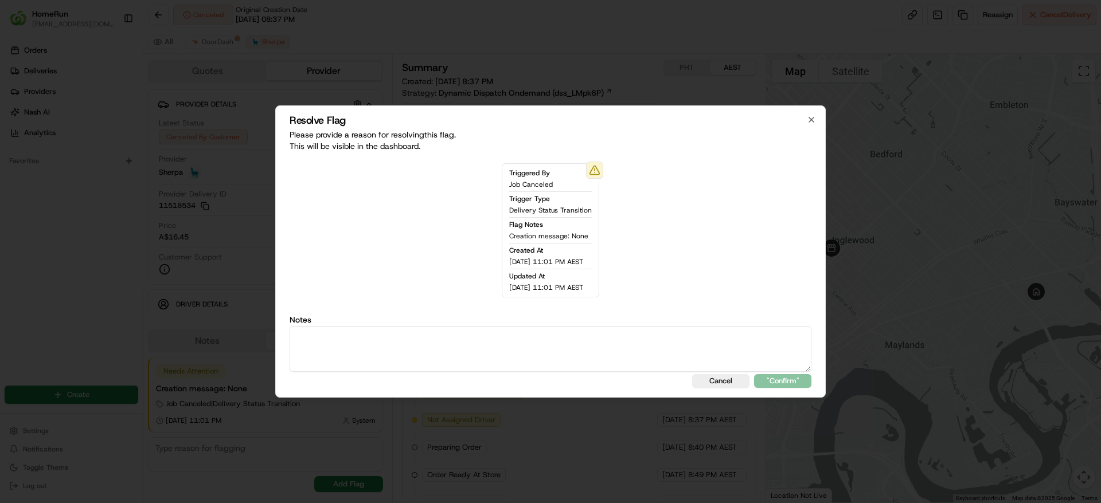
click at [817, 119] on div "Resolve Flag Please provide a reason for resolving this flag . This will be vis…" at bounding box center [550, 252] width 550 height 292
click at [814, 118] on icon "button" at bounding box center [811, 120] width 5 height 5
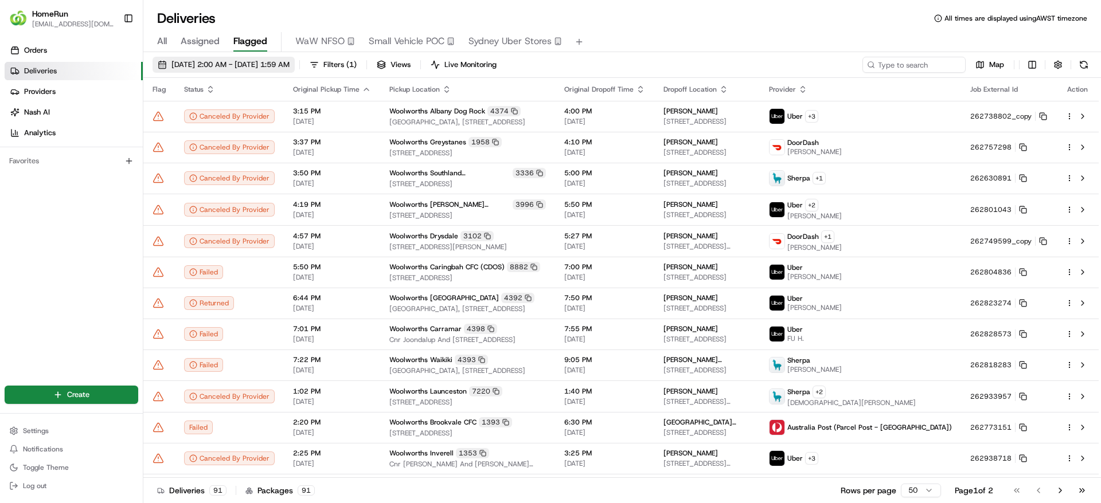
click at [277, 60] on span "[DATE] 2:00 AM - [DATE] 1:59 AM" at bounding box center [230, 65] width 118 height 10
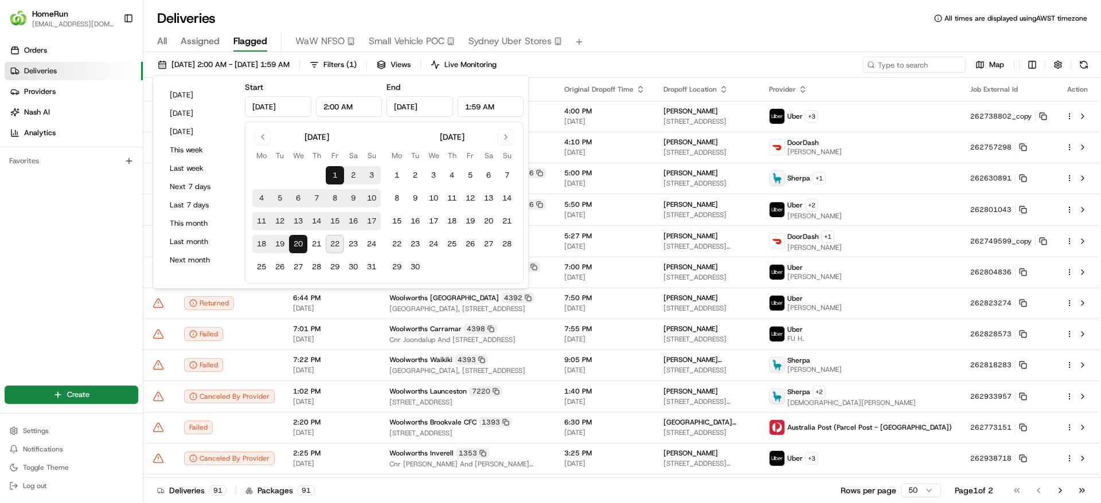
click at [339, 243] on button "22" at bounding box center [335, 244] width 18 height 18
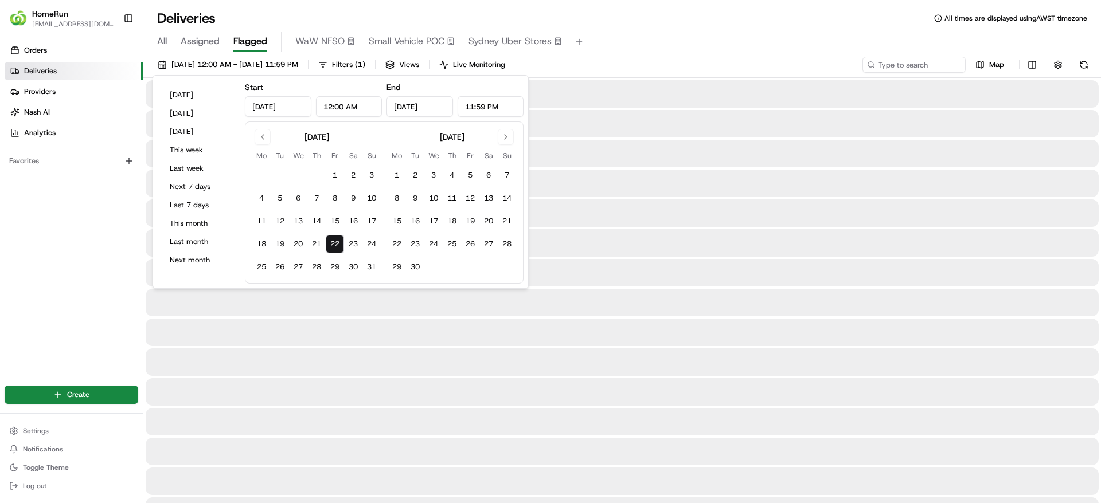
type input "Aug 22, 2025"
type input "12:00 AM"
type input "Aug 22, 2025"
type input "11:59 PM"
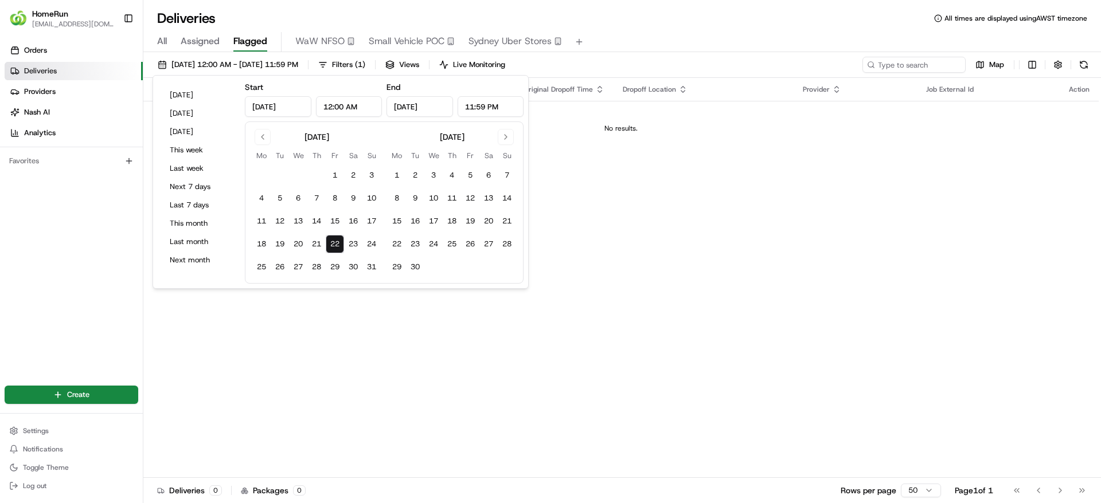
click at [339, 243] on button "22" at bounding box center [335, 244] width 18 height 18
click at [692, 85] on div "Dropoff Location" at bounding box center [704, 89] width 162 height 9
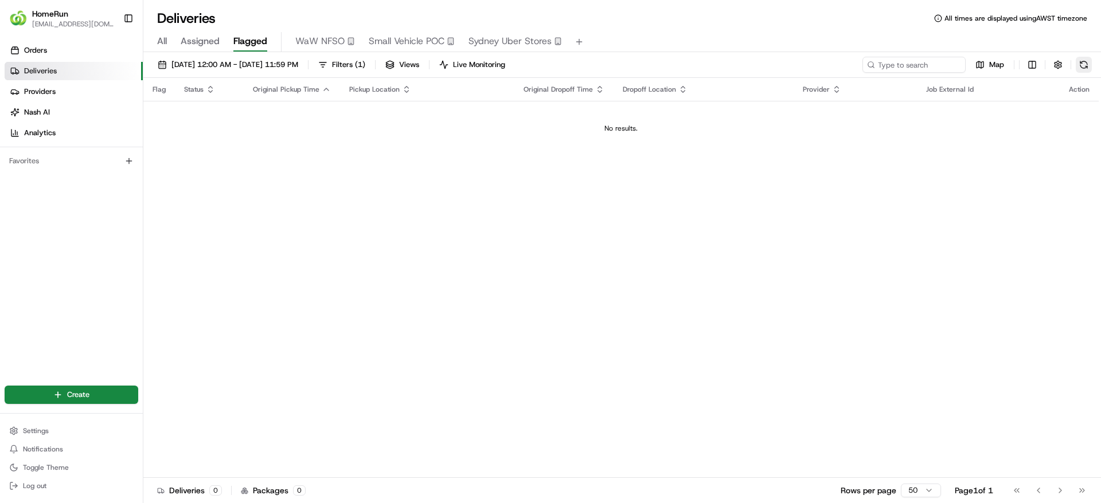
click at [1084, 60] on button at bounding box center [1084, 65] width 16 height 16
click at [1088, 68] on button at bounding box center [1084, 65] width 16 height 16
click at [1086, 67] on button at bounding box center [1084, 65] width 16 height 16
click at [1088, 63] on button at bounding box center [1084, 65] width 16 height 16
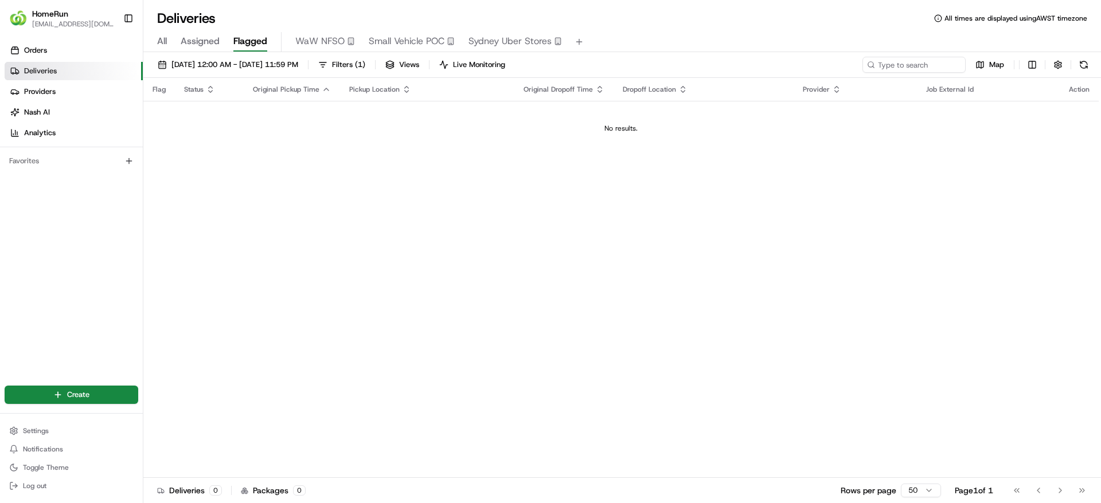
click at [1093, 63] on div "22/08/2025 12:00 AM - 22/08/2025 11:59 PM Filters ( 1 ) Views Live Monitoring M…" at bounding box center [622, 67] width 958 height 21
click at [1090, 64] on button at bounding box center [1084, 65] width 16 height 16
click at [1084, 62] on button at bounding box center [1084, 65] width 16 height 16
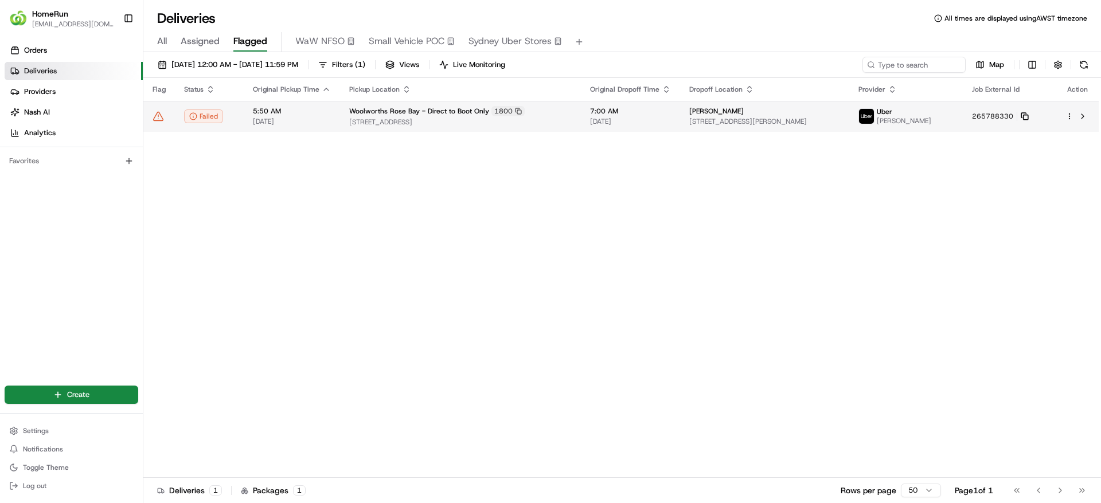
click at [1029, 116] on icon at bounding box center [1025, 116] width 8 height 8
click at [840, 119] on span "[STREET_ADDRESS][PERSON_NAME]" at bounding box center [764, 121] width 151 height 9
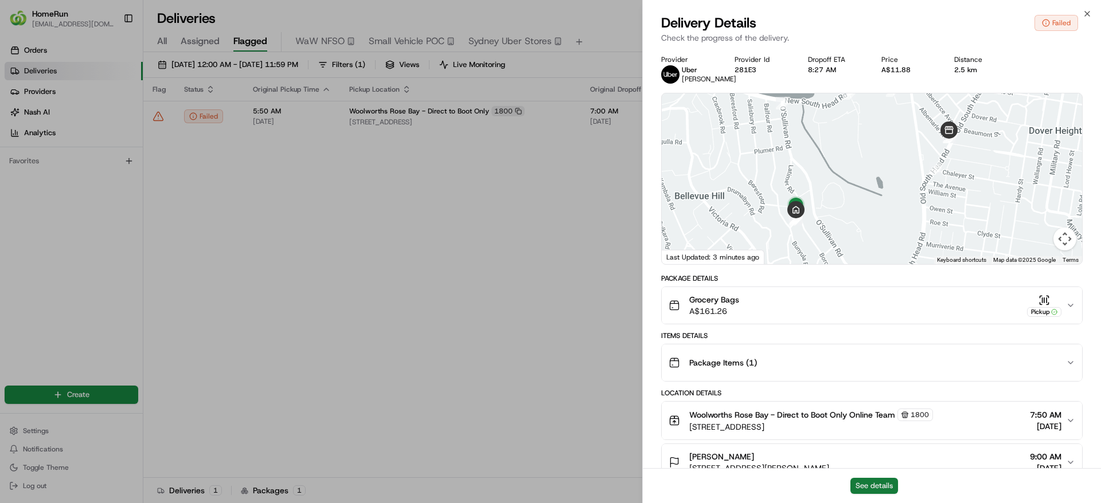
click at [876, 486] on button "See details" at bounding box center [874, 486] width 48 height 16
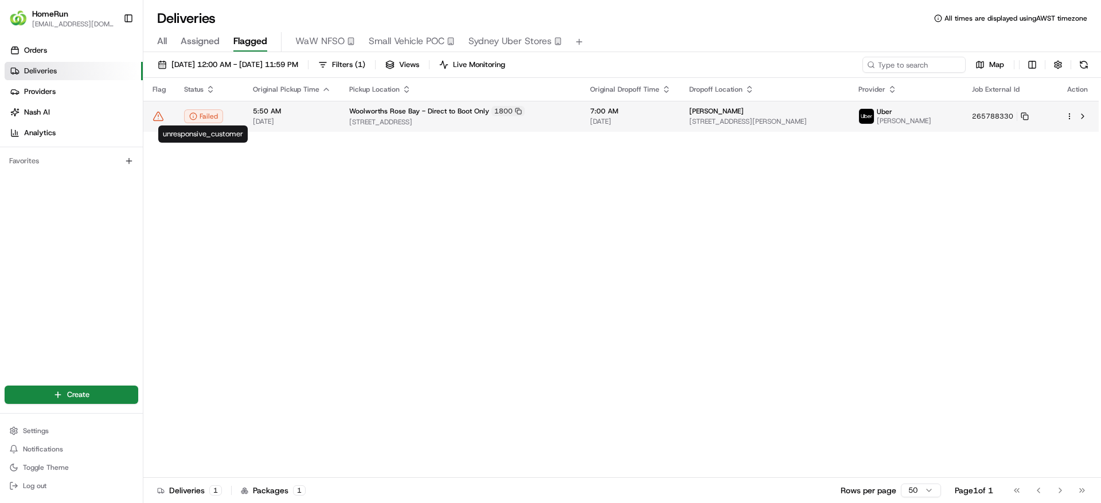
click at [197, 118] on icon at bounding box center [193, 116] width 8 height 8
click at [162, 119] on icon at bounding box center [158, 116] width 11 height 11
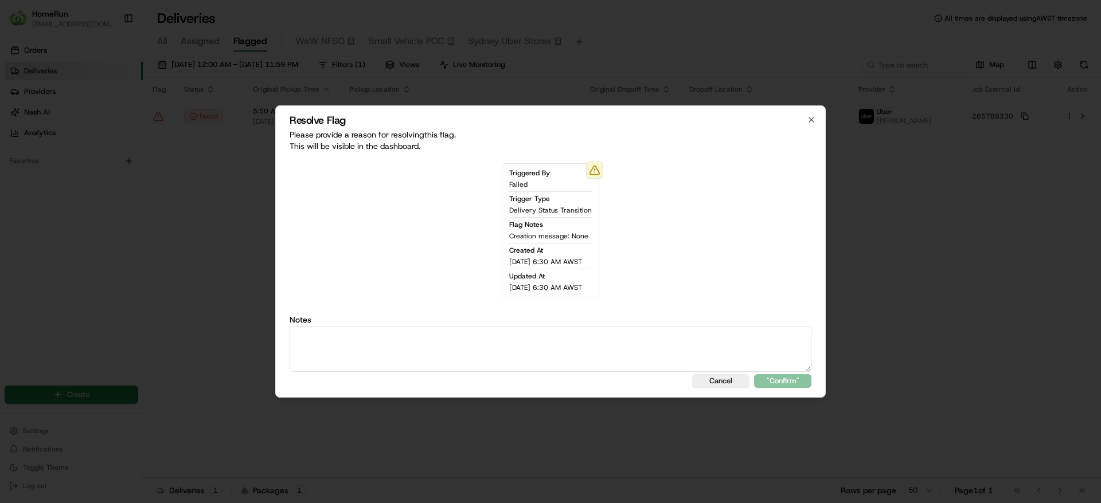
click at [680, 339] on textarea at bounding box center [551, 349] width 522 height 46
type textarea "Failed Order - Reason: Unresponsive customer, Left SMS for customer to contact …"
click at [770, 380] on button ""Confirm"" at bounding box center [782, 381] width 57 height 14
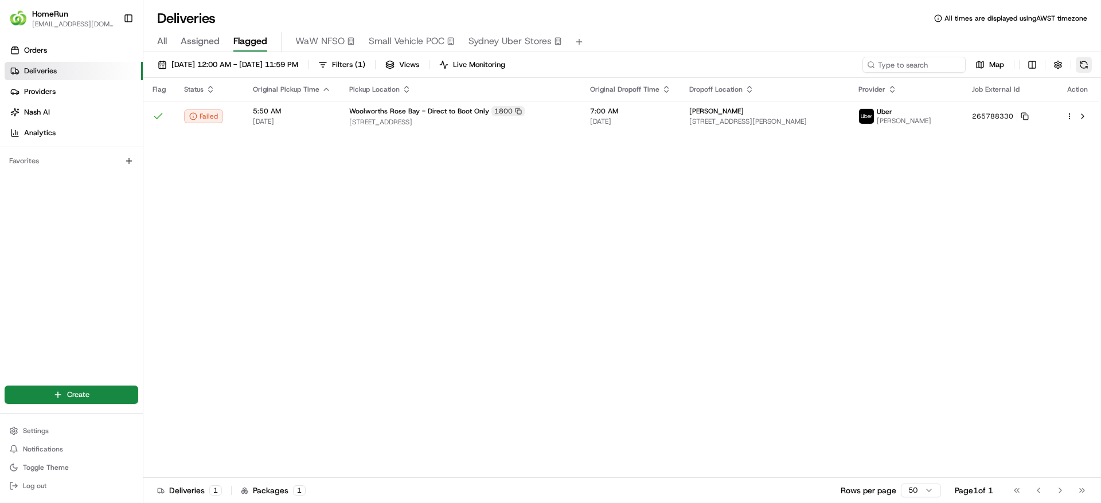
click at [1091, 66] on button at bounding box center [1084, 65] width 16 height 16
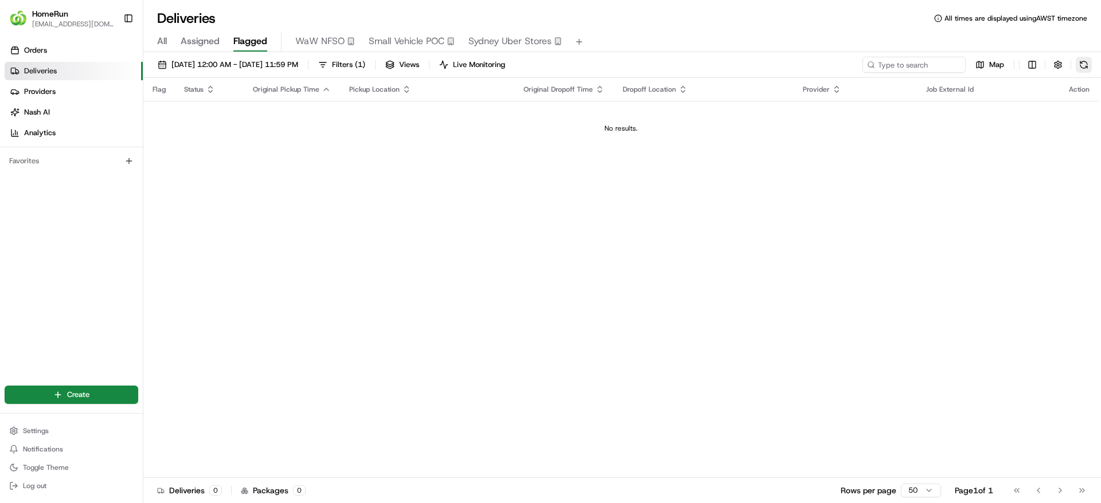
click at [1089, 63] on button at bounding box center [1084, 65] width 16 height 16
click at [1088, 71] on button at bounding box center [1084, 65] width 16 height 16
click at [1083, 70] on button at bounding box center [1084, 65] width 16 height 16
click at [1090, 65] on button at bounding box center [1084, 65] width 16 height 16
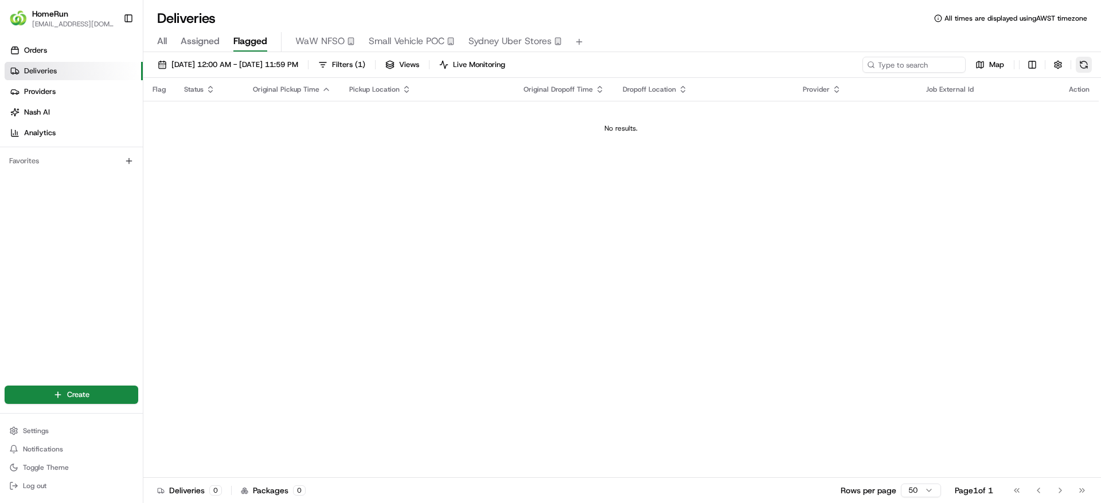
click at [1083, 71] on button at bounding box center [1084, 65] width 16 height 16
click at [1079, 71] on button at bounding box center [1084, 65] width 16 height 16
click at [365, 64] on span "Filters ( 1 )" at bounding box center [348, 65] width 33 height 10
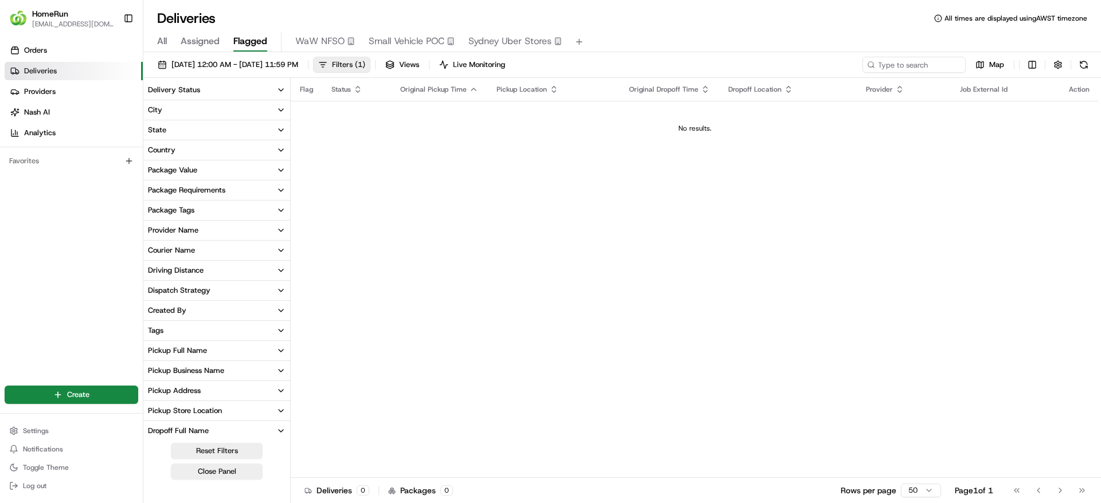
click at [365, 65] on span "Filters ( 1 )" at bounding box center [348, 65] width 33 height 10
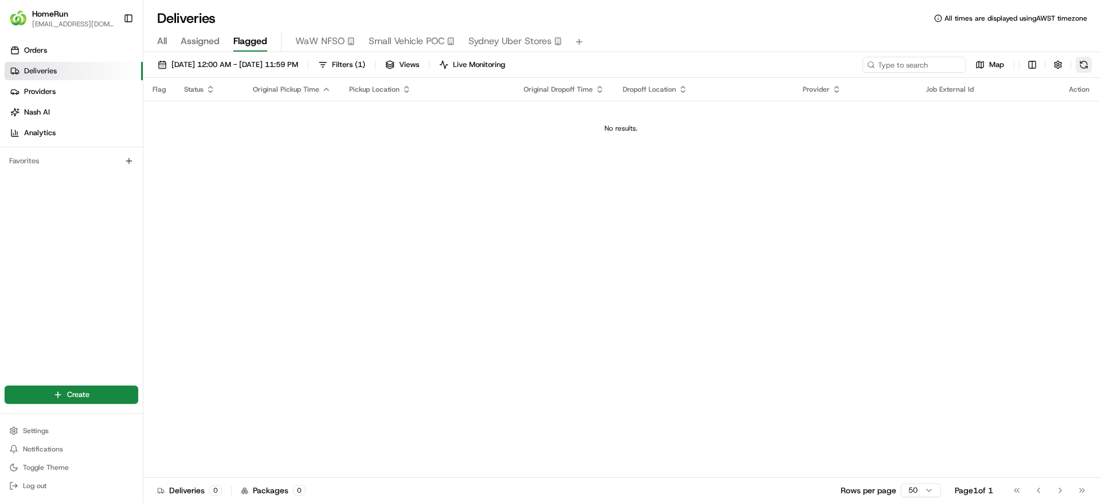
click at [1085, 64] on button at bounding box center [1084, 65] width 16 height 16
click at [37, 487] on span "Log out" at bounding box center [35, 486] width 24 height 9
